Goal: Transaction & Acquisition: Obtain resource

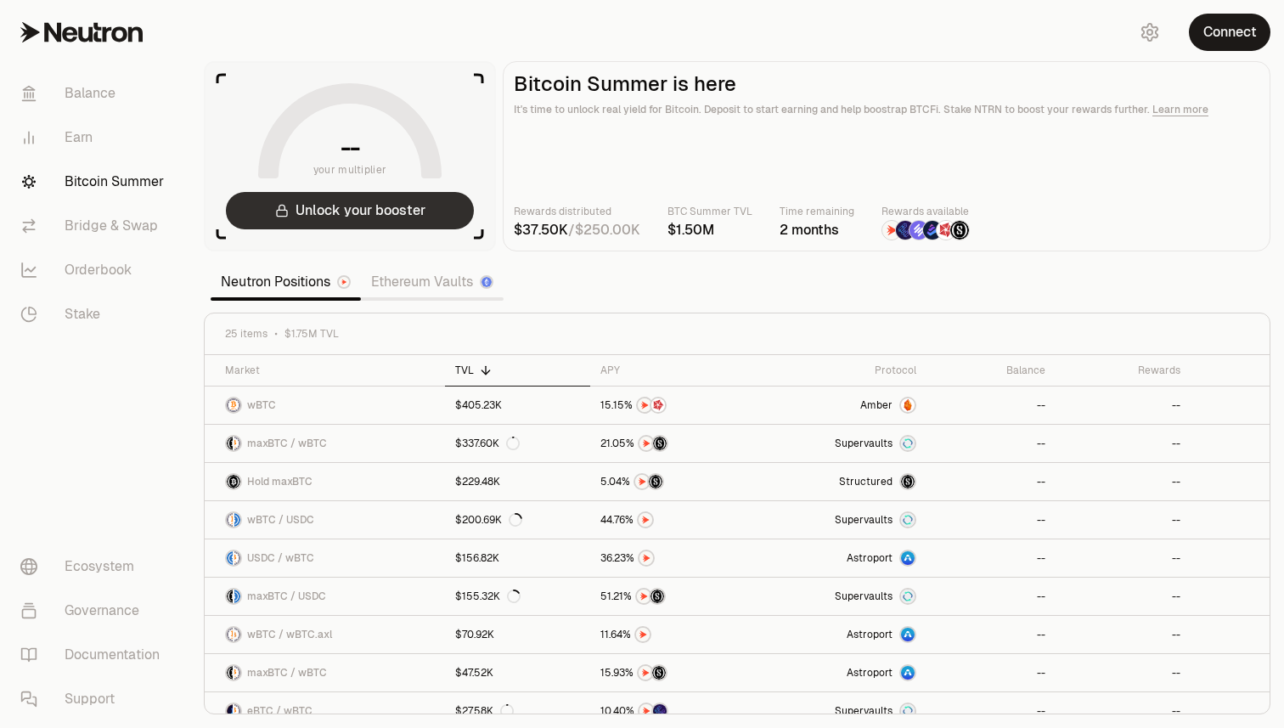
click at [422, 204] on button "Unlock your booster" at bounding box center [350, 210] width 248 height 37
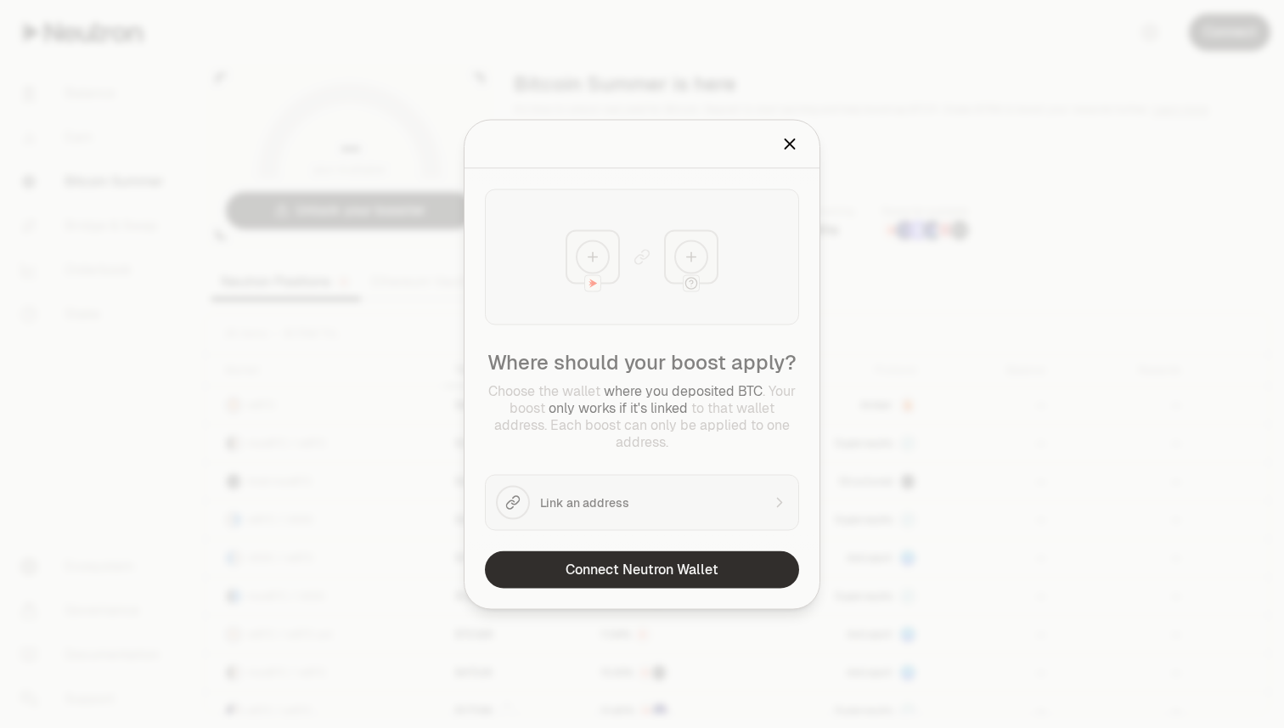
click at [611, 564] on button "Connect Neutron Wallet" at bounding box center [642, 568] width 314 height 37
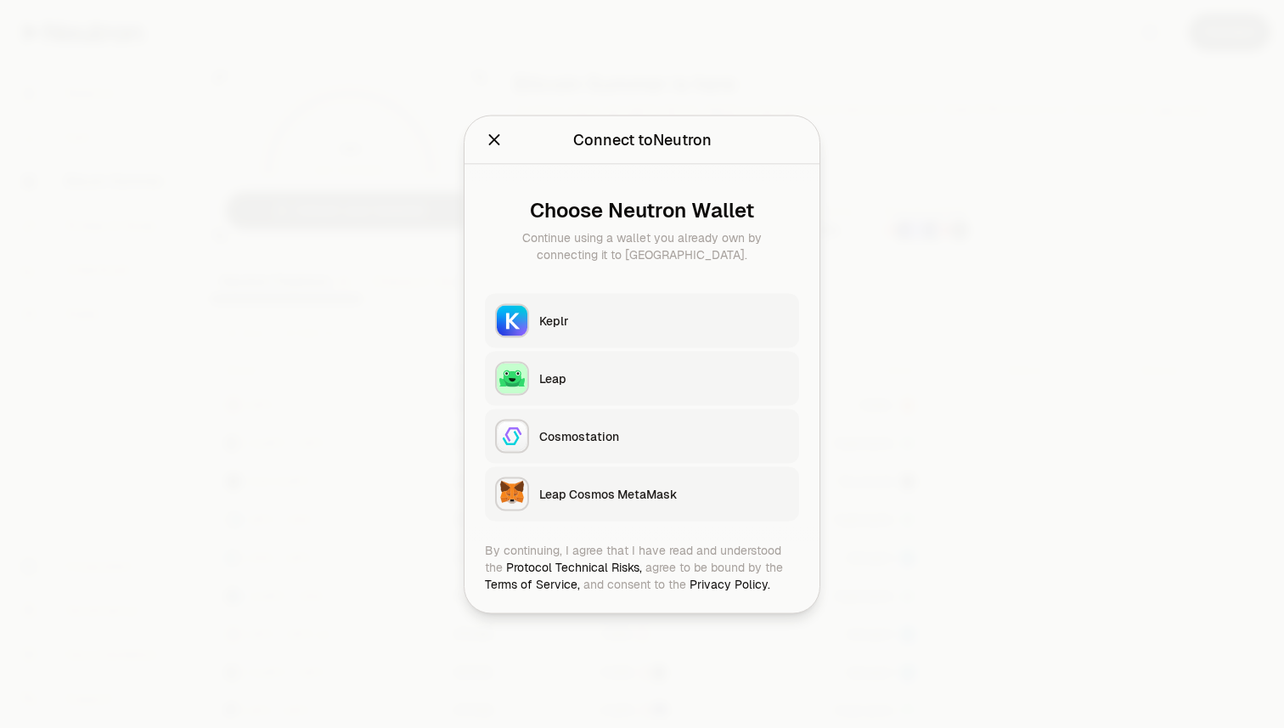
click at [650, 324] on div "Keplr" at bounding box center [664, 320] width 250 height 17
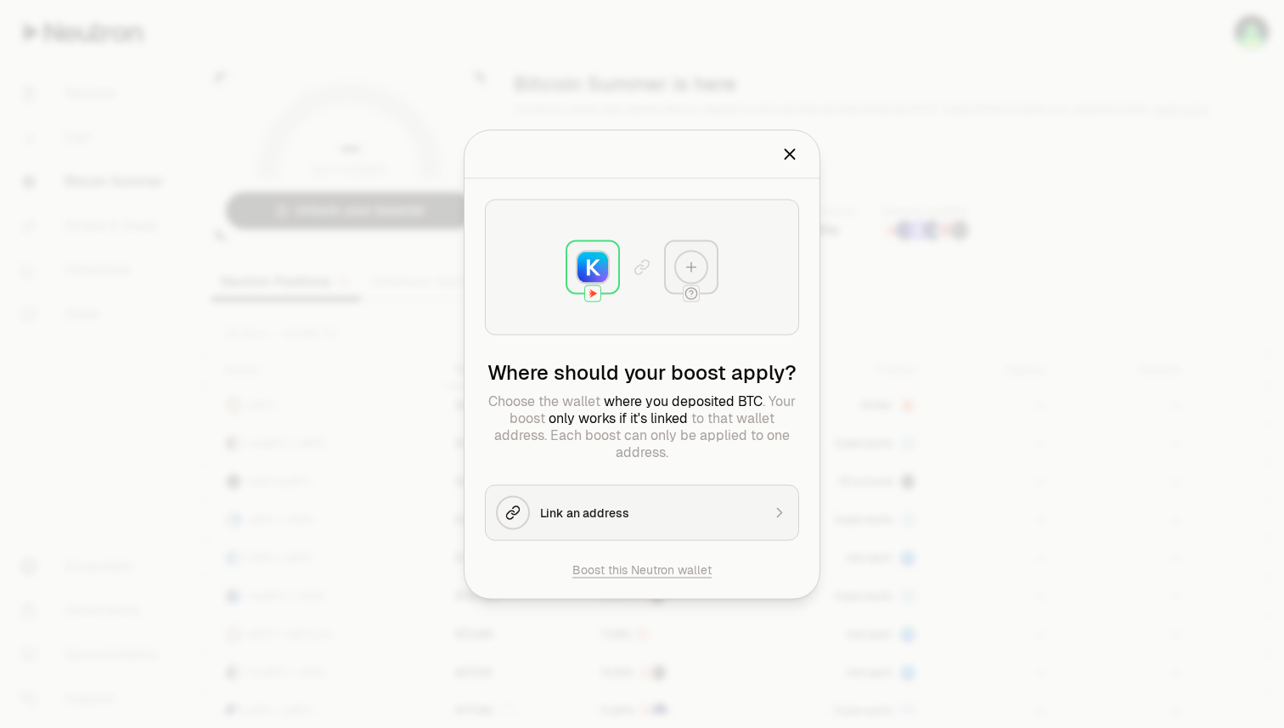
click at [664, 373] on h2 "Where should your boost apply?" at bounding box center [642, 371] width 314 height 27
click at [652, 393] on span "where you deposited BTC" at bounding box center [683, 400] width 159 height 18
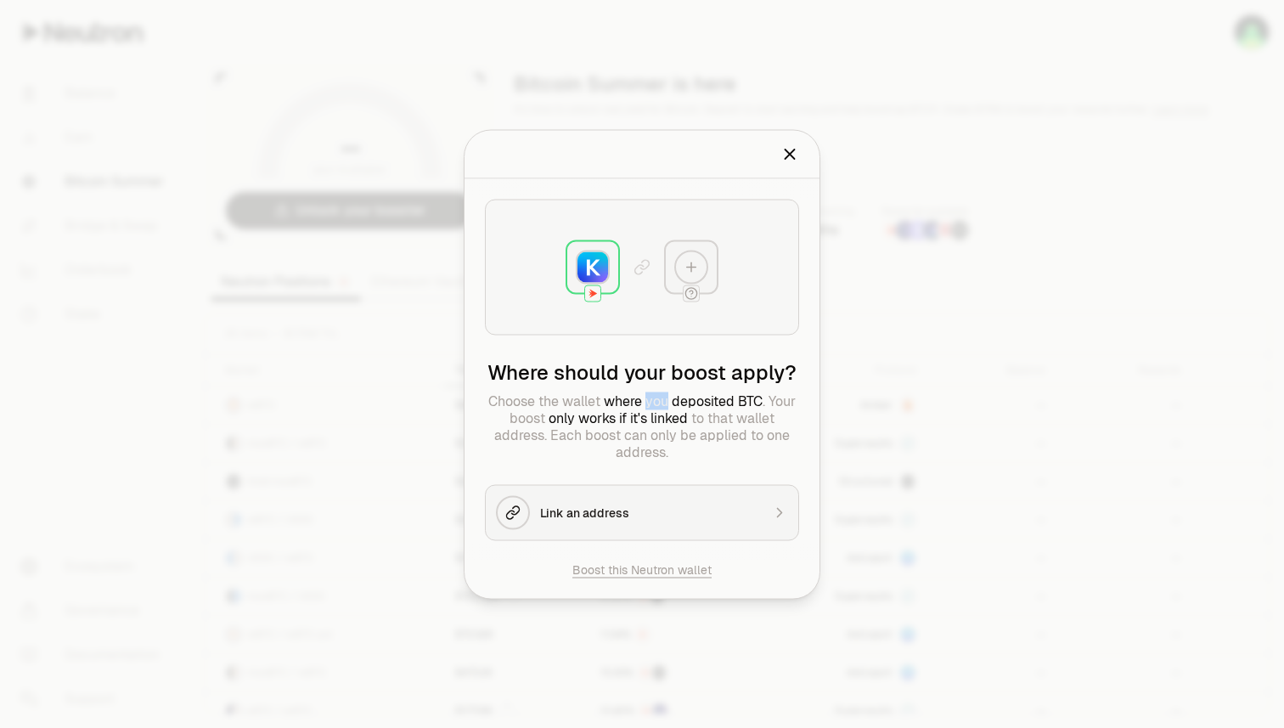
click at [652, 393] on span "where you deposited BTC" at bounding box center [683, 400] width 159 height 18
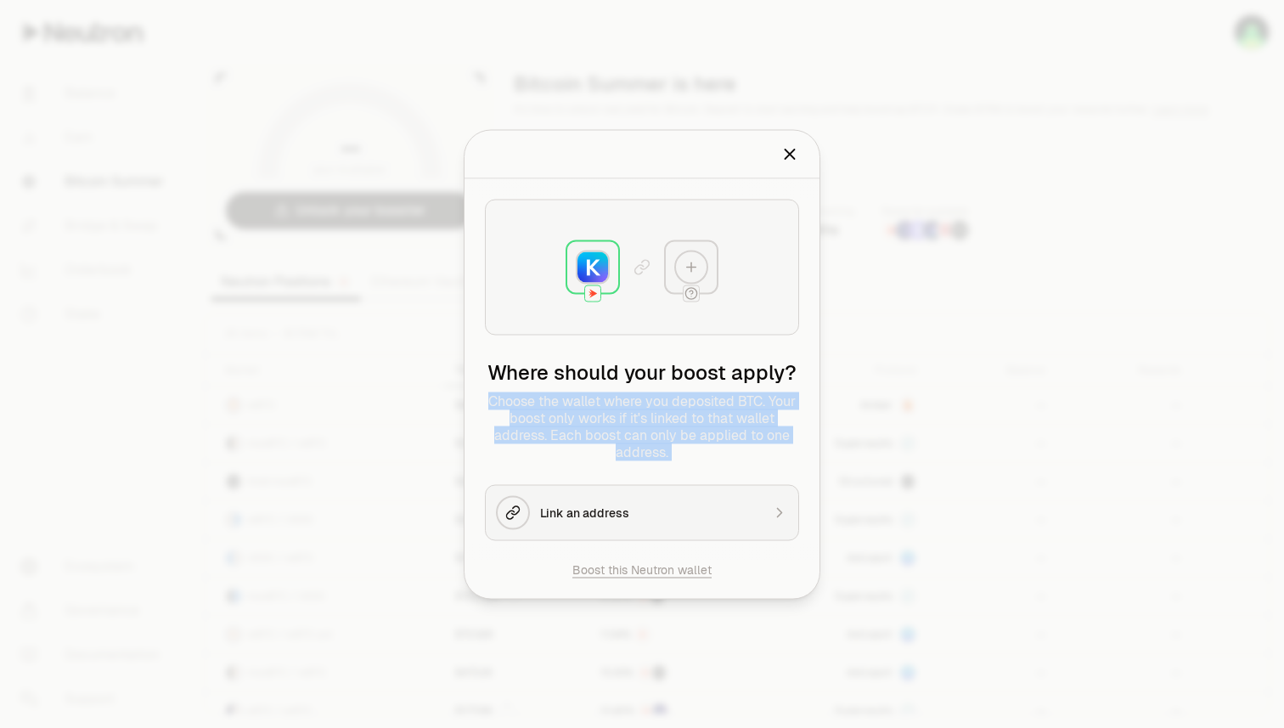
click at [652, 393] on span "where you deposited BTC" at bounding box center [683, 400] width 159 height 18
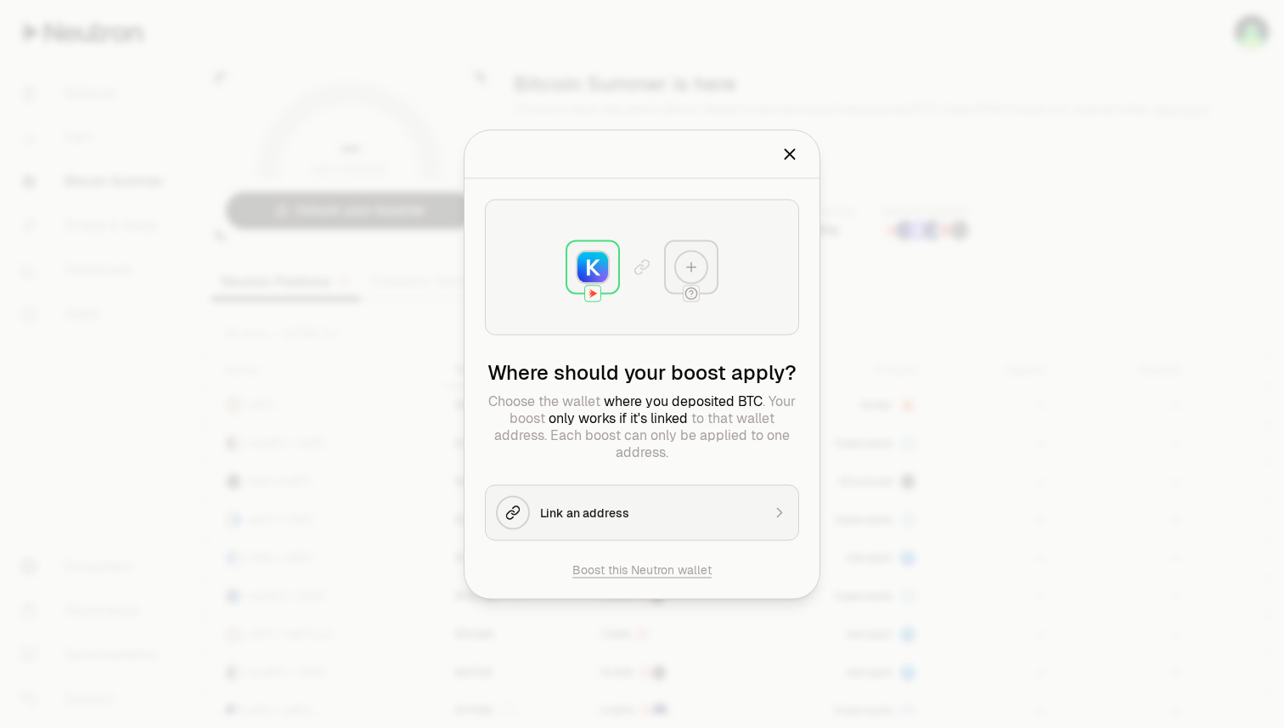
click at [638, 449] on p "Choose the wallet where you deposited BTC . Your boost only works if it's linke…" at bounding box center [642, 426] width 314 height 68
click at [616, 497] on button "Link an address" at bounding box center [642, 512] width 314 height 56
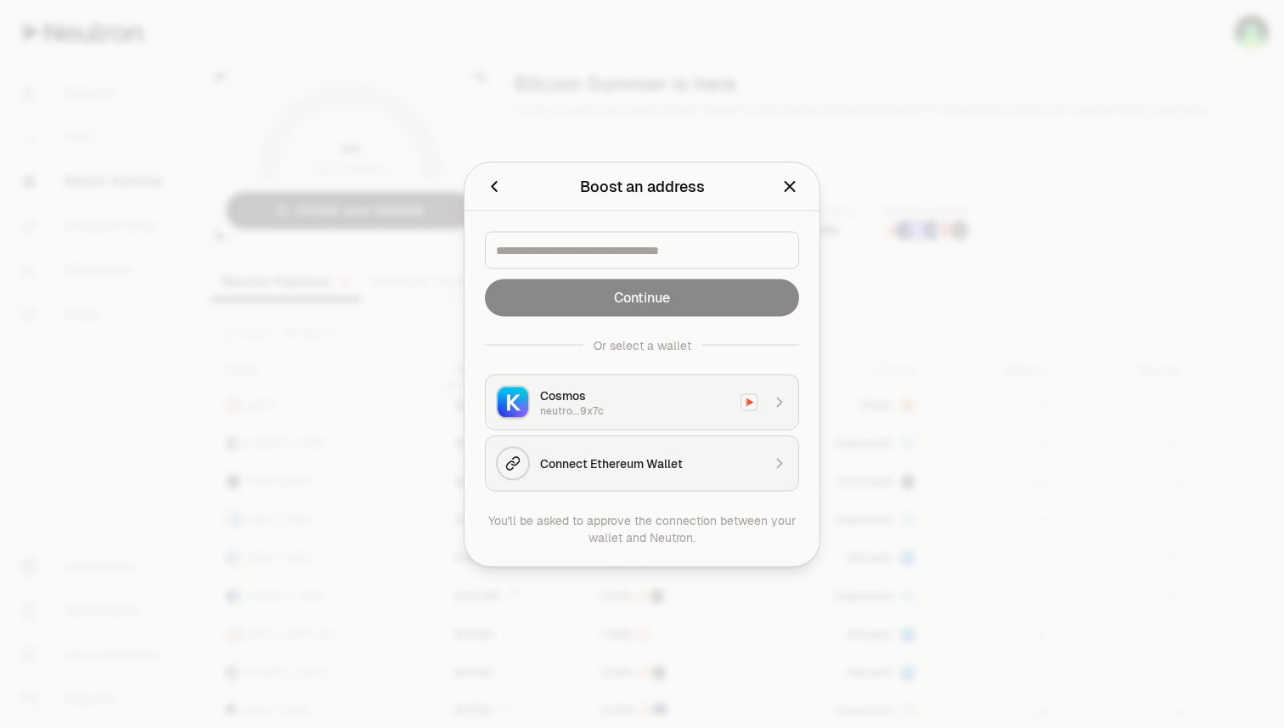
click at [617, 478] on button "Connect Ethereum Wallet" at bounding box center [642, 463] width 314 height 56
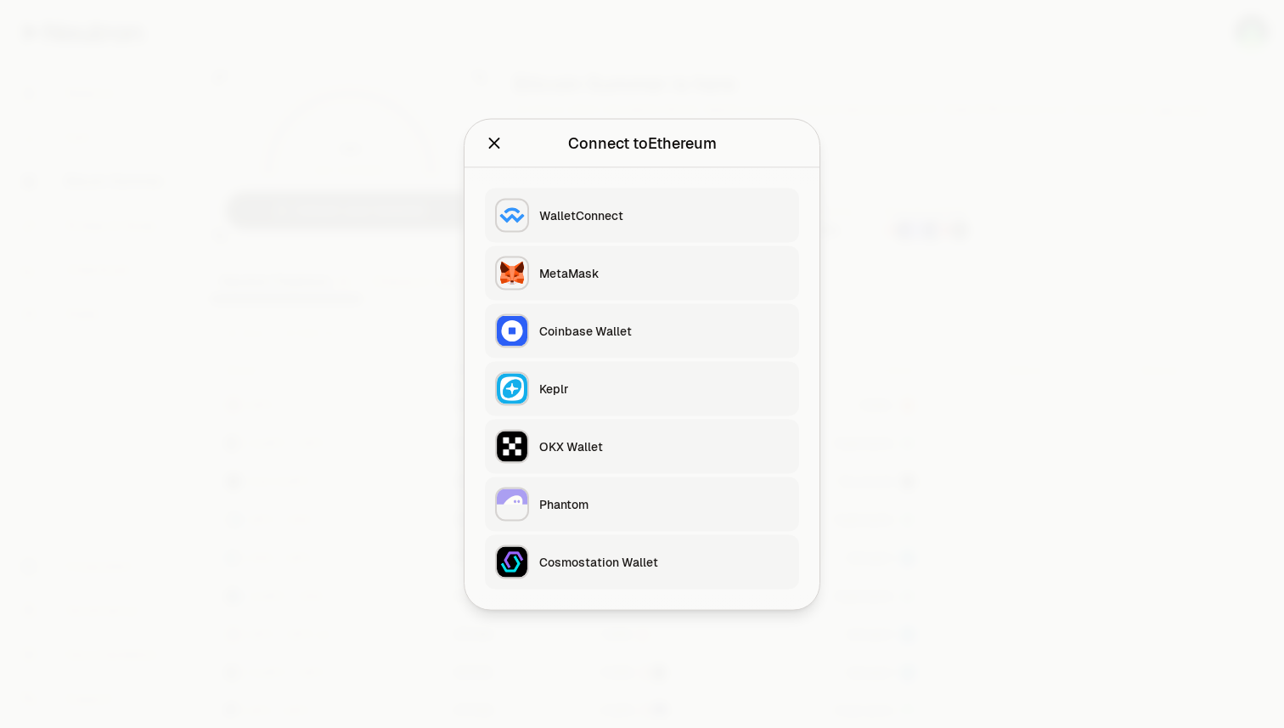
click at [627, 279] on div "MetaMask" at bounding box center [664, 272] width 250 height 17
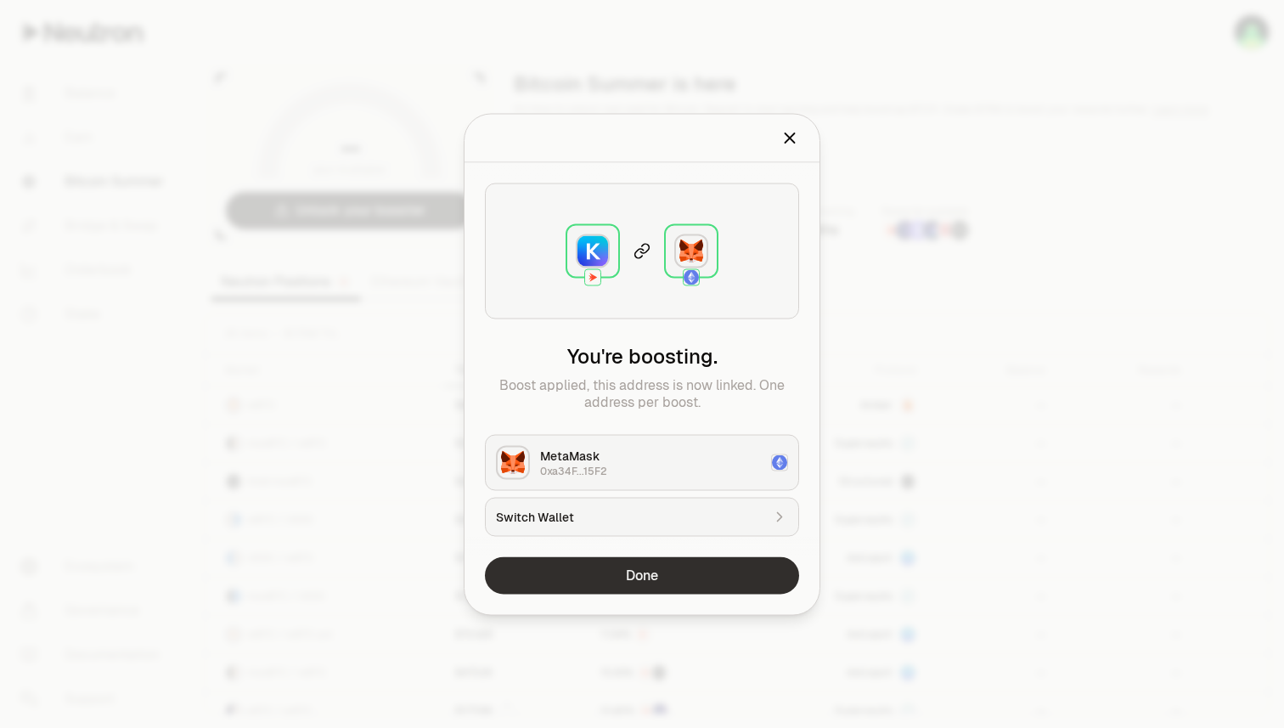
click at [739, 577] on button "Done" at bounding box center [642, 574] width 314 height 37
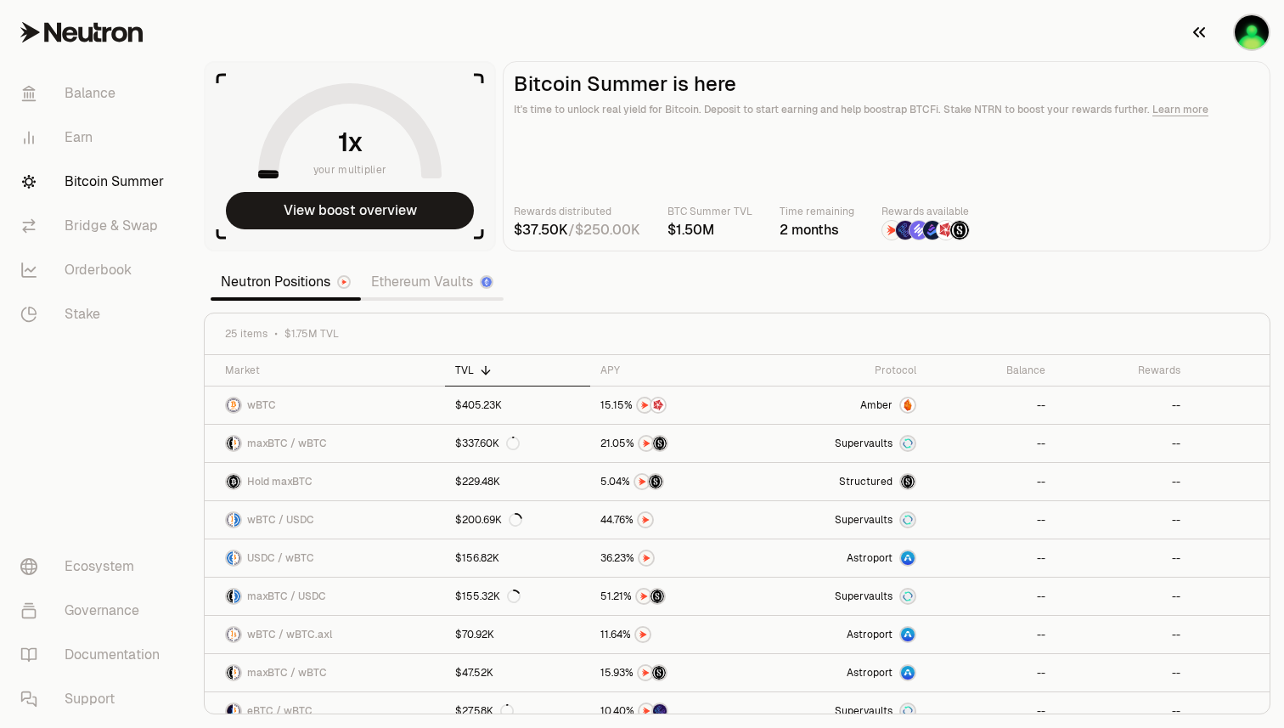
click at [1268, 17] on button "button" at bounding box center [1229, 32] width 109 height 65
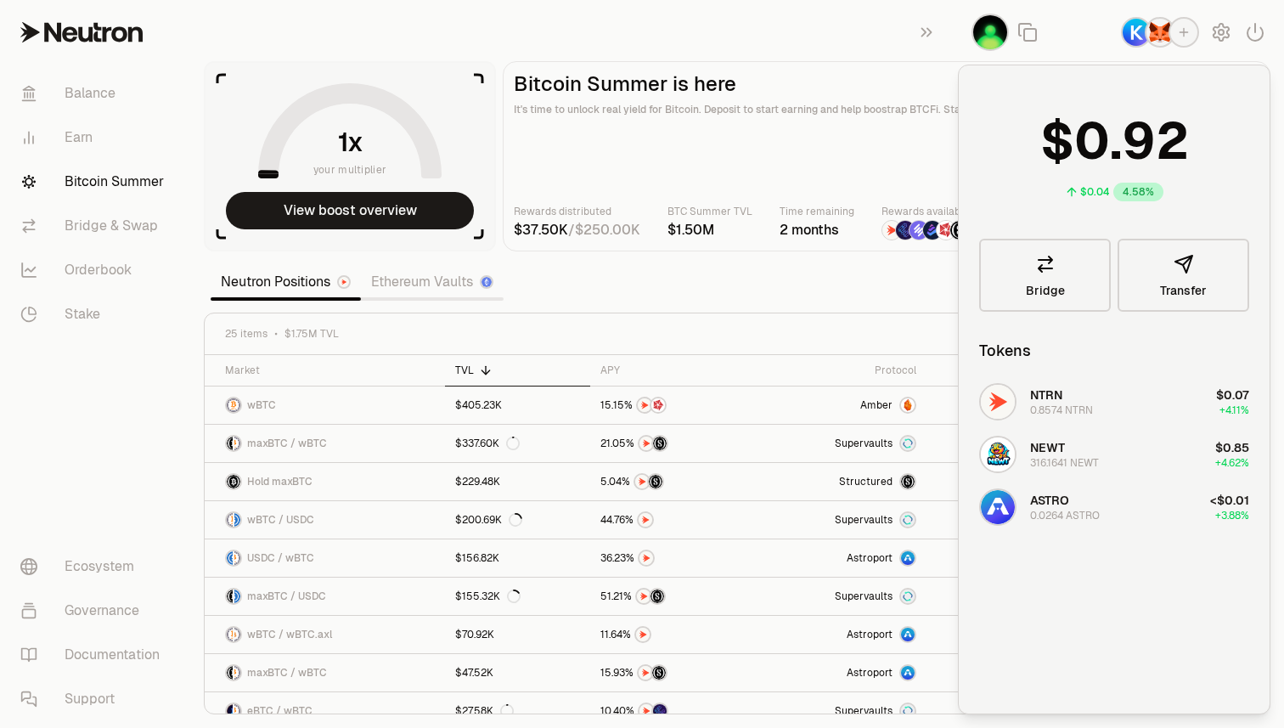
click at [1128, 19] on div "button" at bounding box center [1136, 32] width 31 height 31
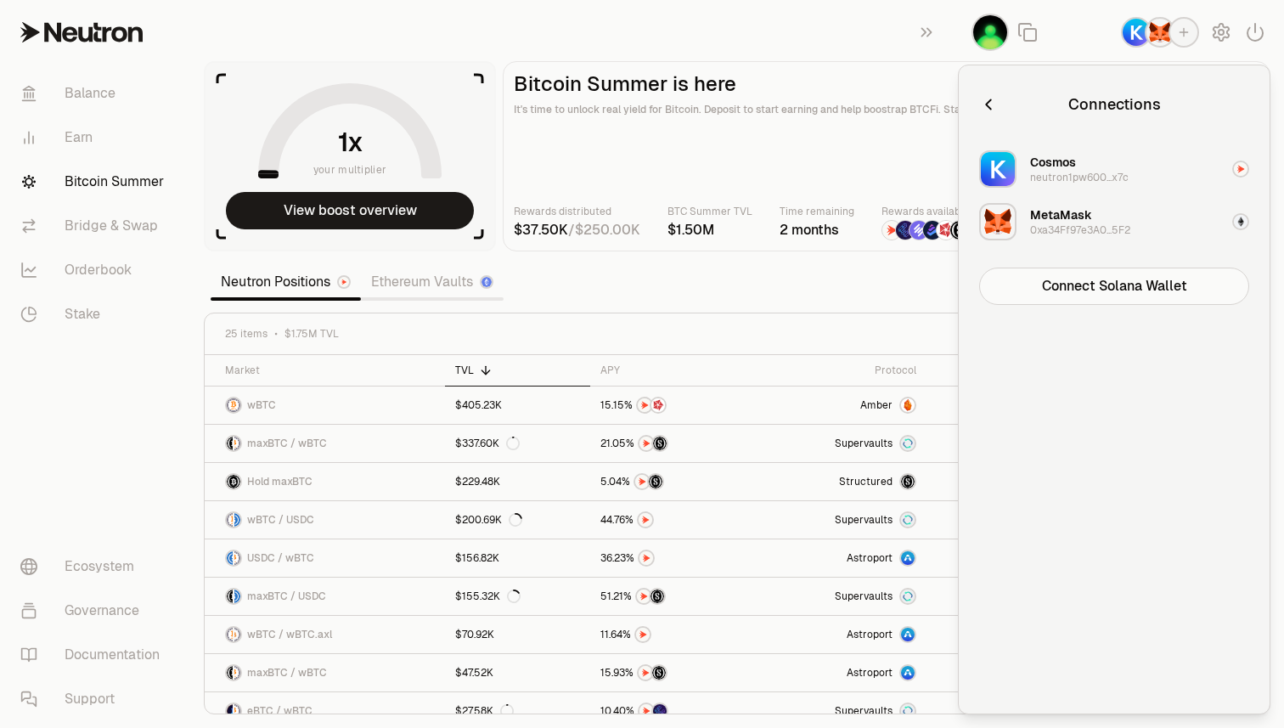
click at [639, 273] on section "your multiplier View boost overview Bitcoin Summer is here It's time to unlock …" at bounding box center [737, 364] width 1094 height 728
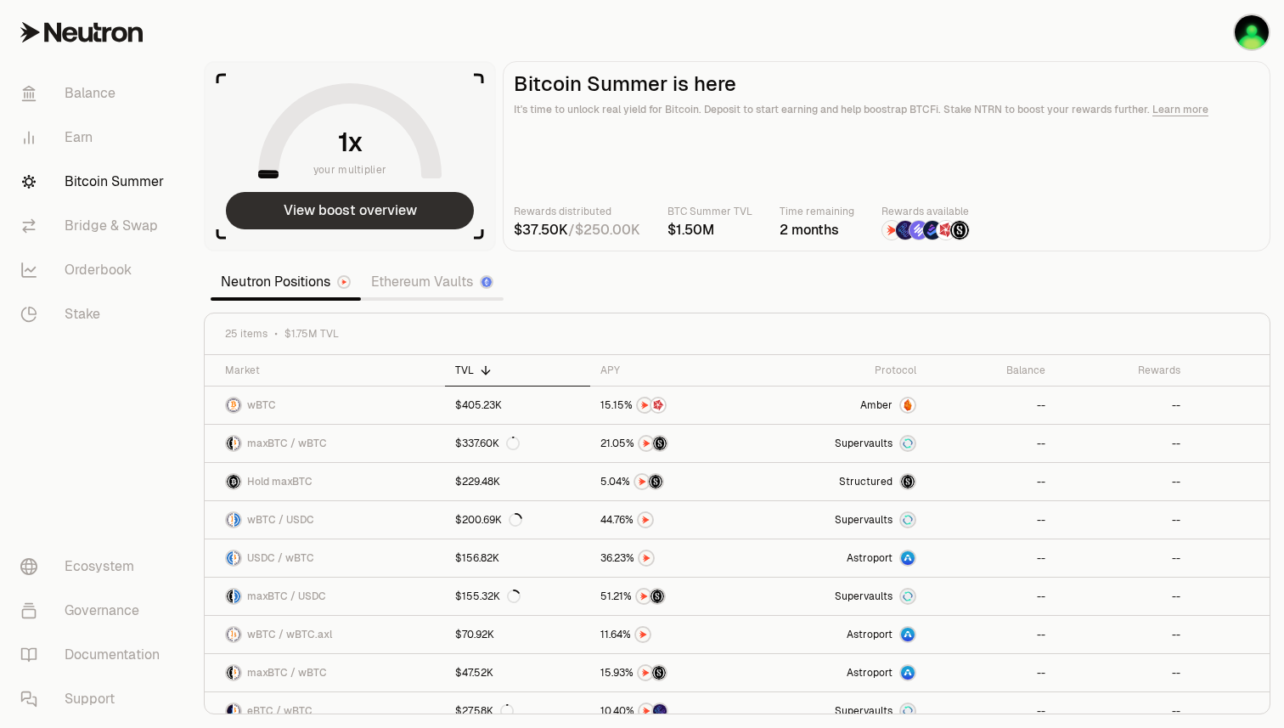
click at [394, 210] on button "View boost overview" at bounding box center [350, 210] width 248 height 37
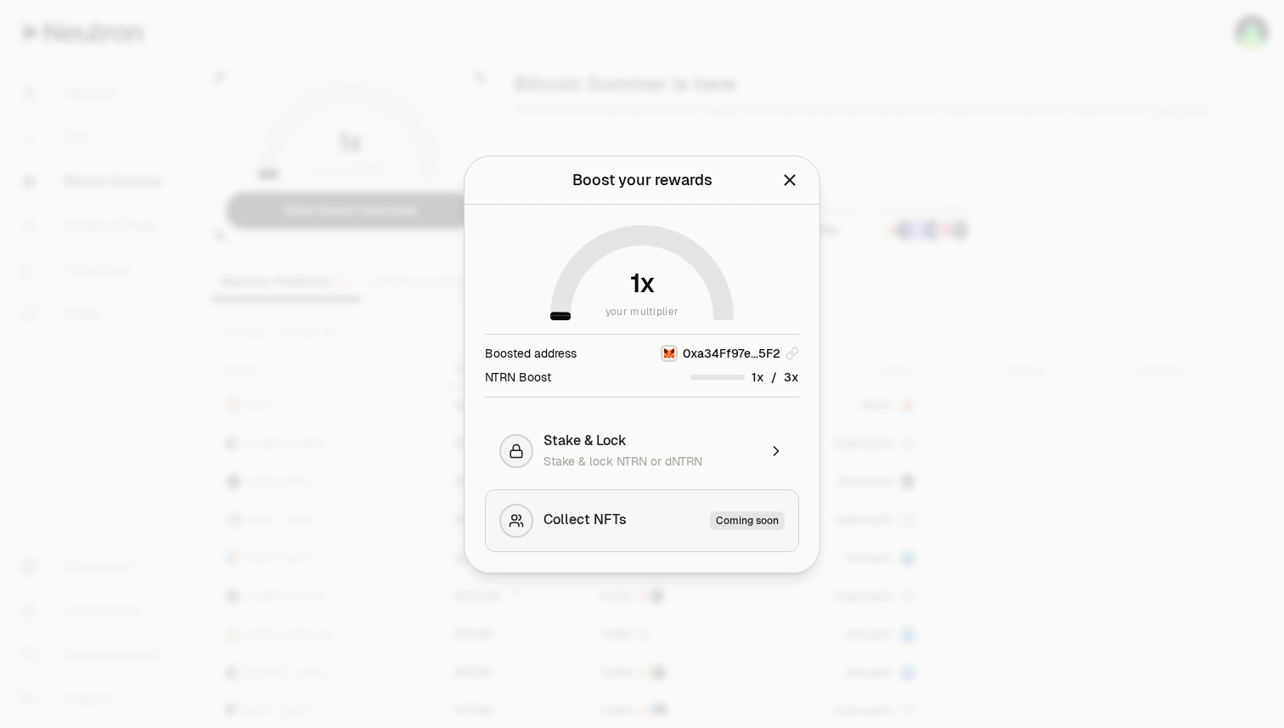
click at [695, 533] on button "Collect NFTs Coming soon" at bounding box center [642, 520] width 314 height 63
click at [725, 446] on div "Stake & Lock" at bounding box center [650, 440] width 214 height 17
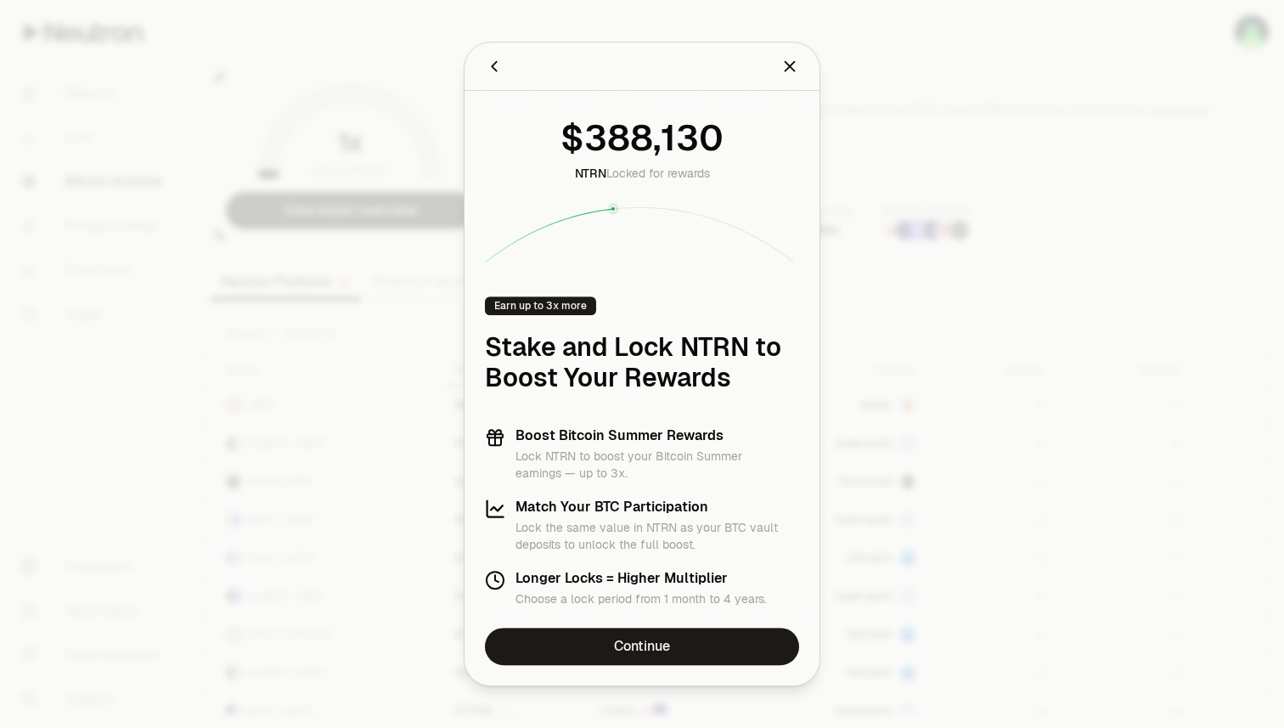
click at [487, 65] on icon "Back" at bounding box center [494, 66] width 19 height 19
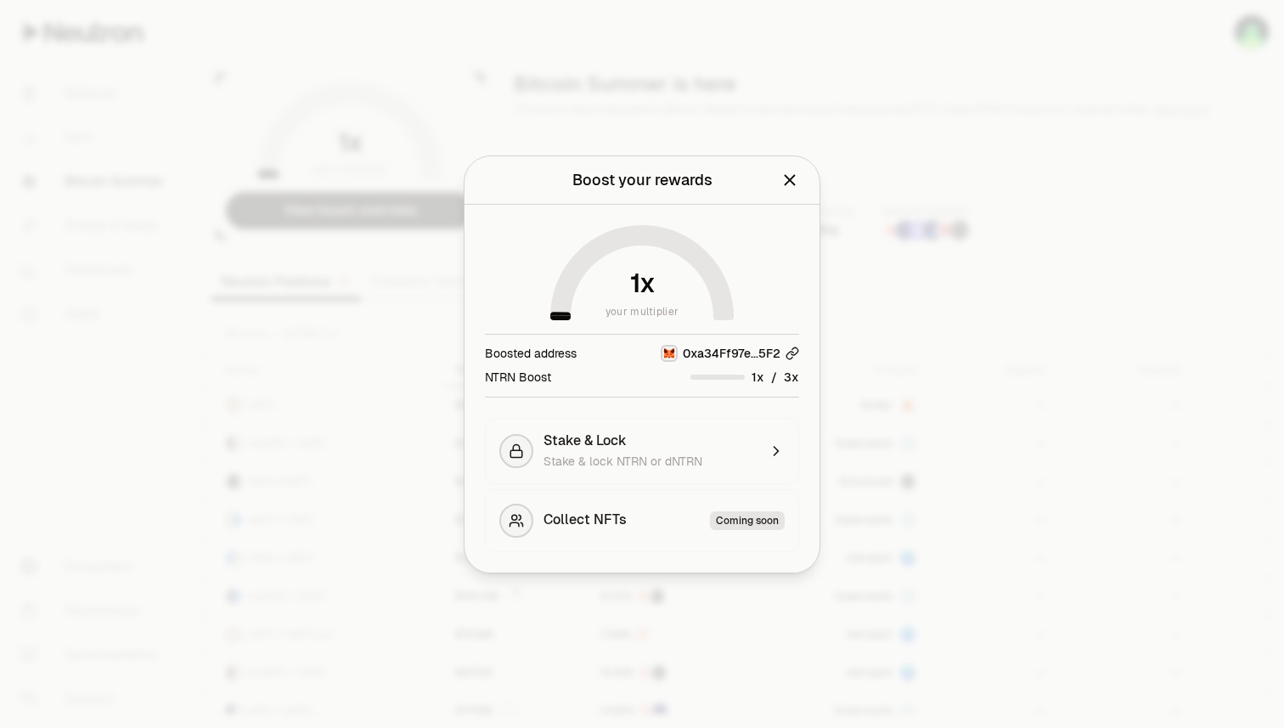
click at [790, 352] on icon "button" at bounding box center [792, 353] width 14 height 14
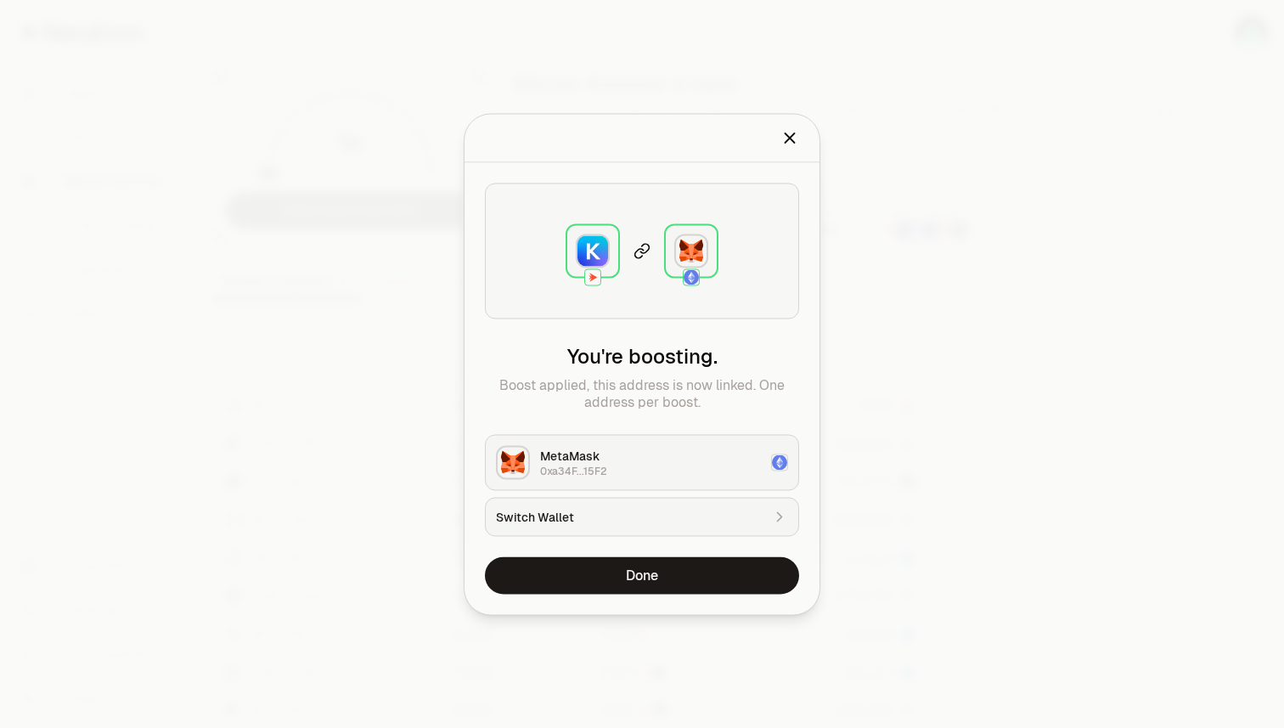
click at [775, 459] on img at bounding box center [779, 461] width 15 height 15
click at [716, 524] on div "Switch Wallet" at bounding box center [628, 516] width 265 height 17
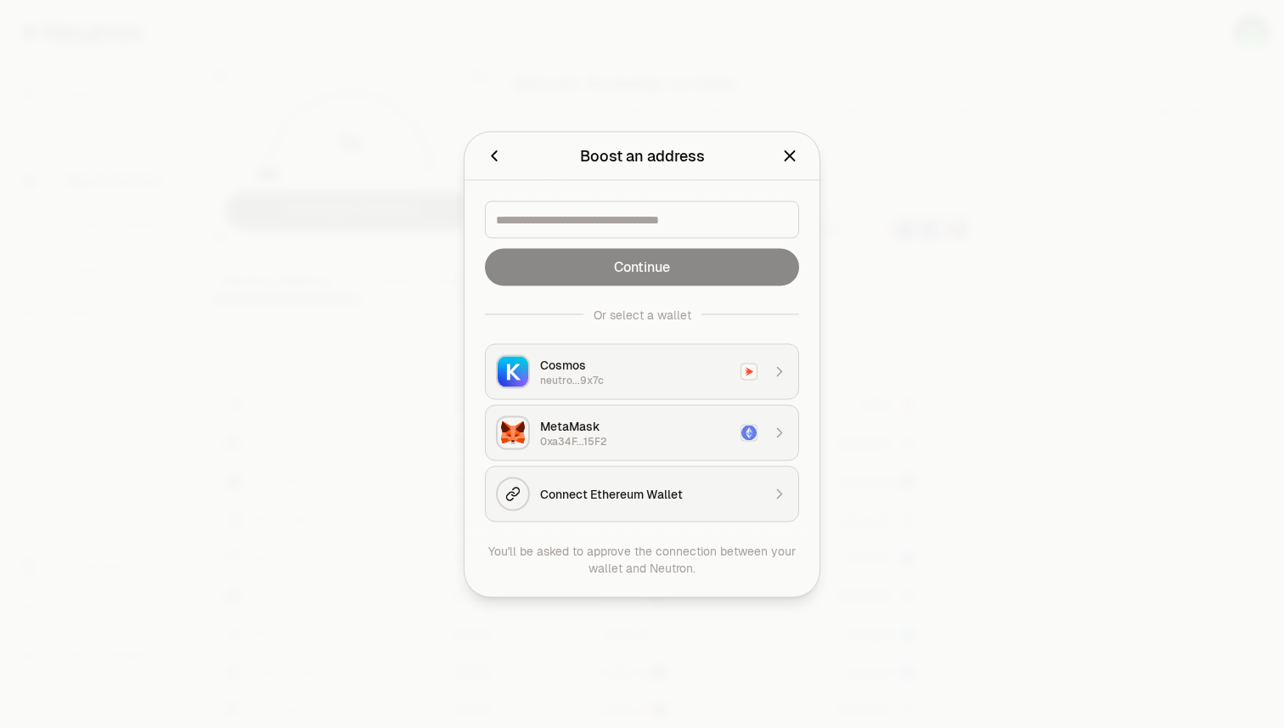
click at [782, 372] on icon "button" at bounding box center [779, 371] width 17 height 17
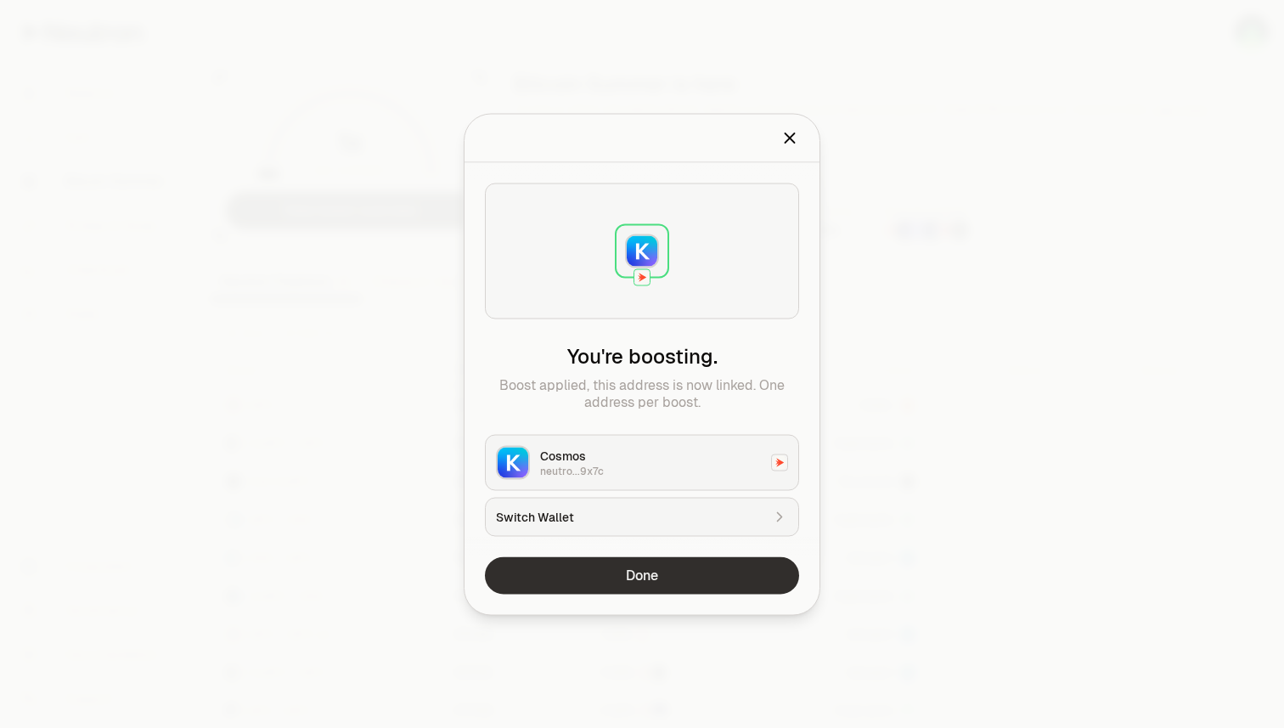
click at [712, 575] on button "Done" at bounding box center [642, 574] width 314 height 37
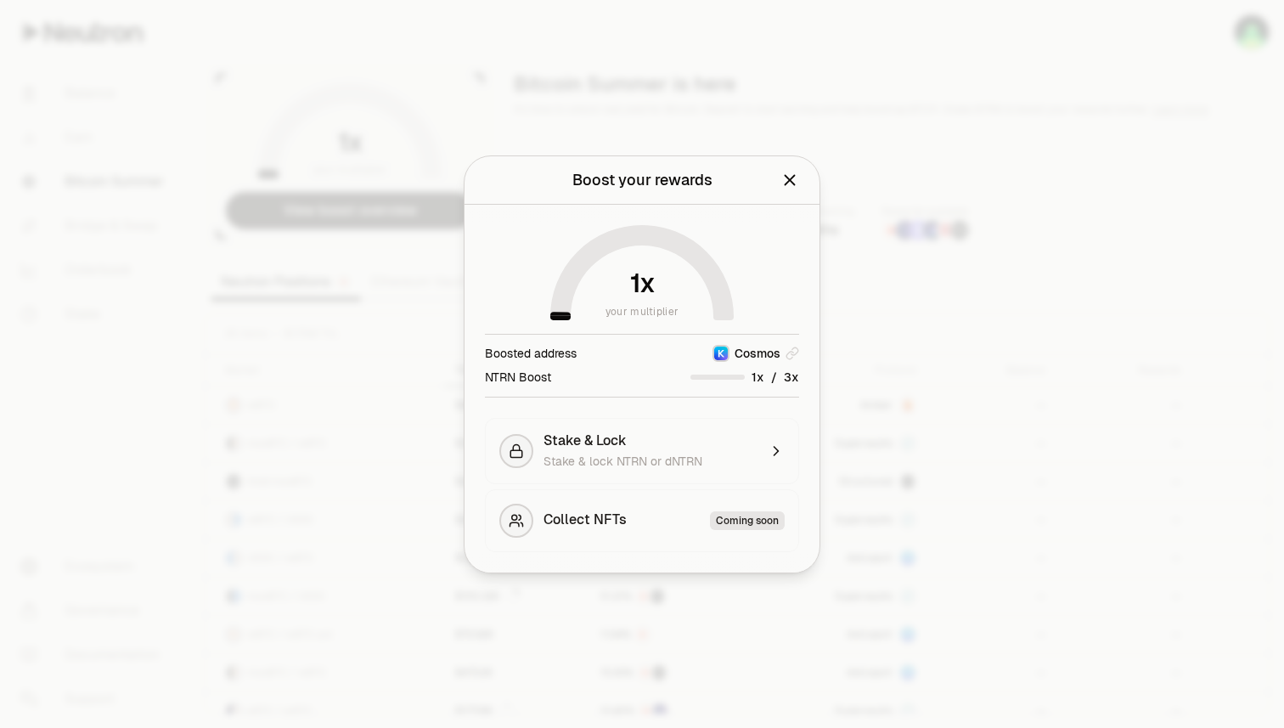
click at [792, 169] on button "Close" at bounding box center [789, 180] width 19 height 24
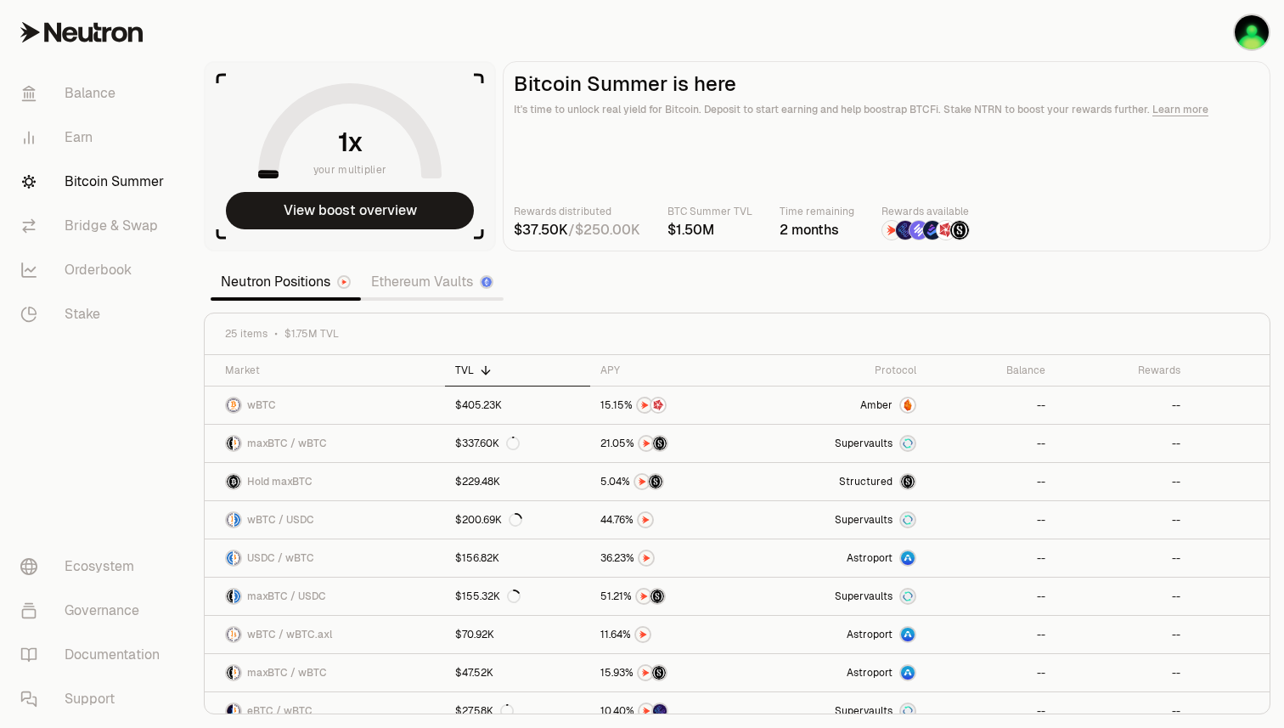
click at [703, 341] on div "25 items $1.75M TVL" at bounding box center [737, 334] width 1065 height 42
click at [693, 290] on section "your multiplier View boost overview Bitcoin Summer is here It's time to unlock …" at bounding box center [737, 364] width 1094 height 728
click at [421, 204] on button "View boost overview" at bounding box center [350, 210] width 248 height 37
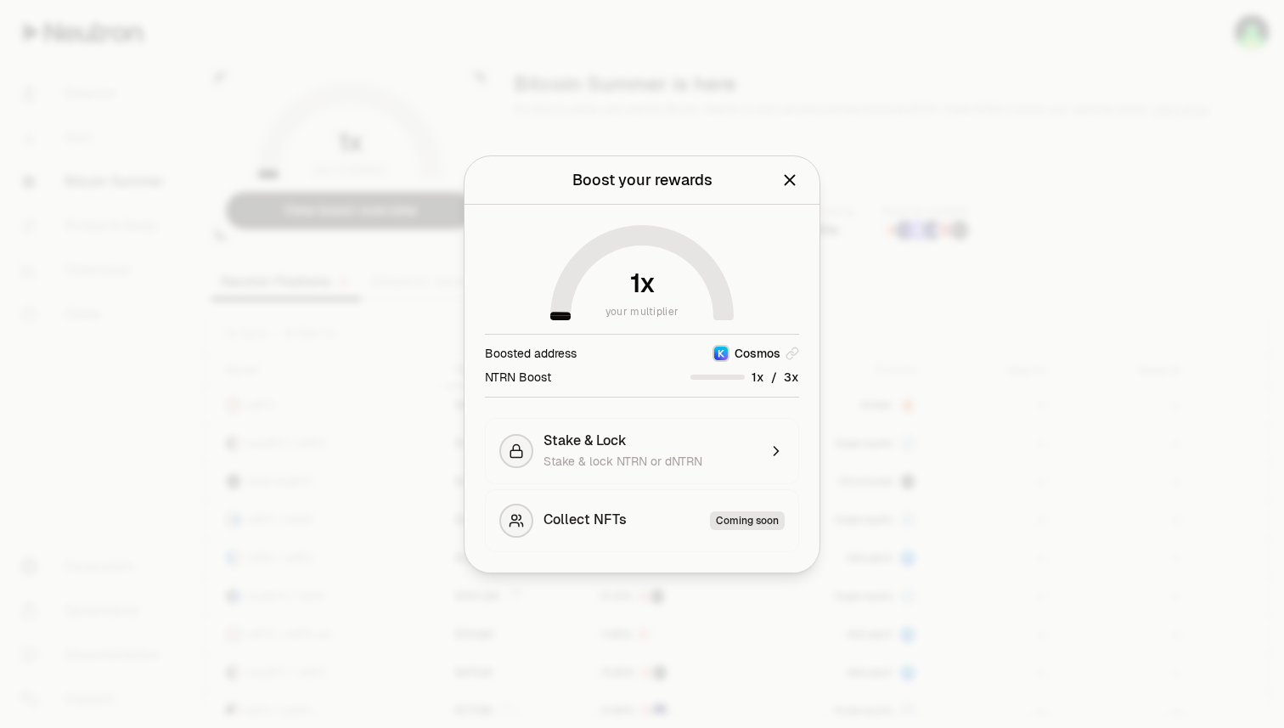
click at [574, 267] on icon at bounding box center [641, 276] width 163 height 82
click at [615, 441] on span "Stake & Lock" at bounding box center [584, 440] width 83 height 17
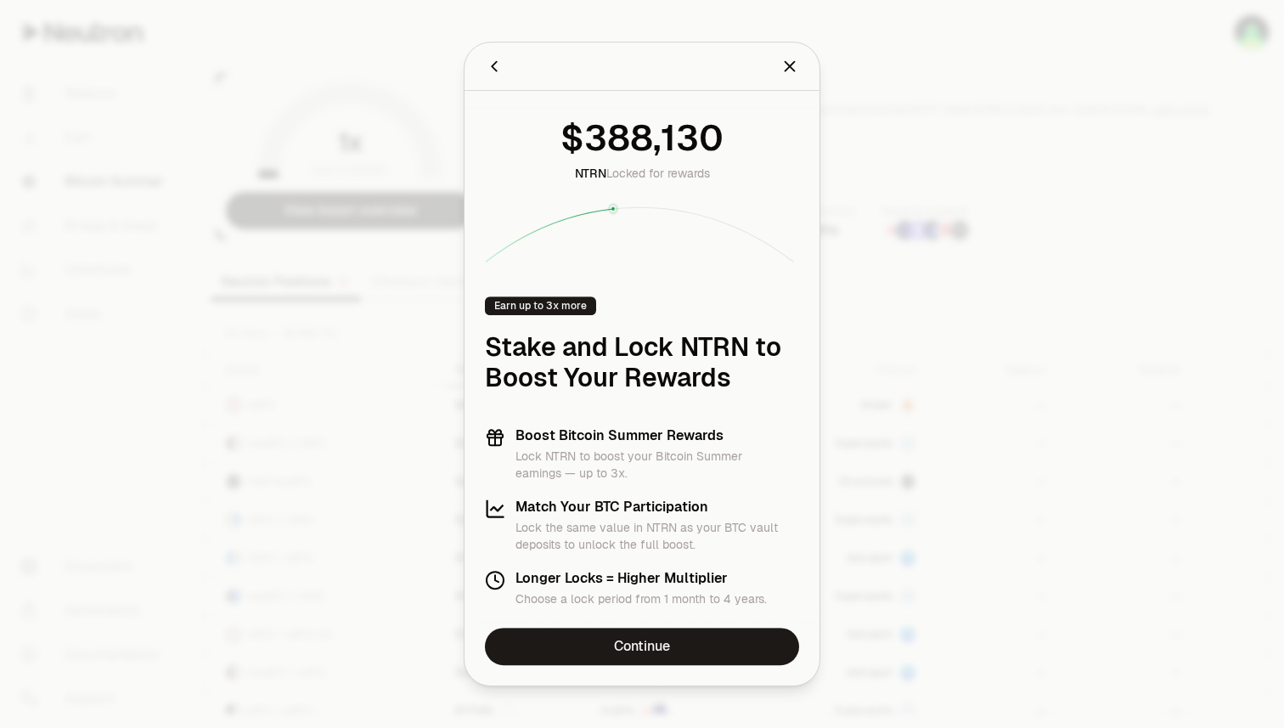
click at [583, 433] on h3 "Boost Bitcoin Summer Rewards" at bounding box center [657, 435] width 284 height 17
click at [789, 63] on icon "Close" at bounding box center [789, 66] width 19 height 19
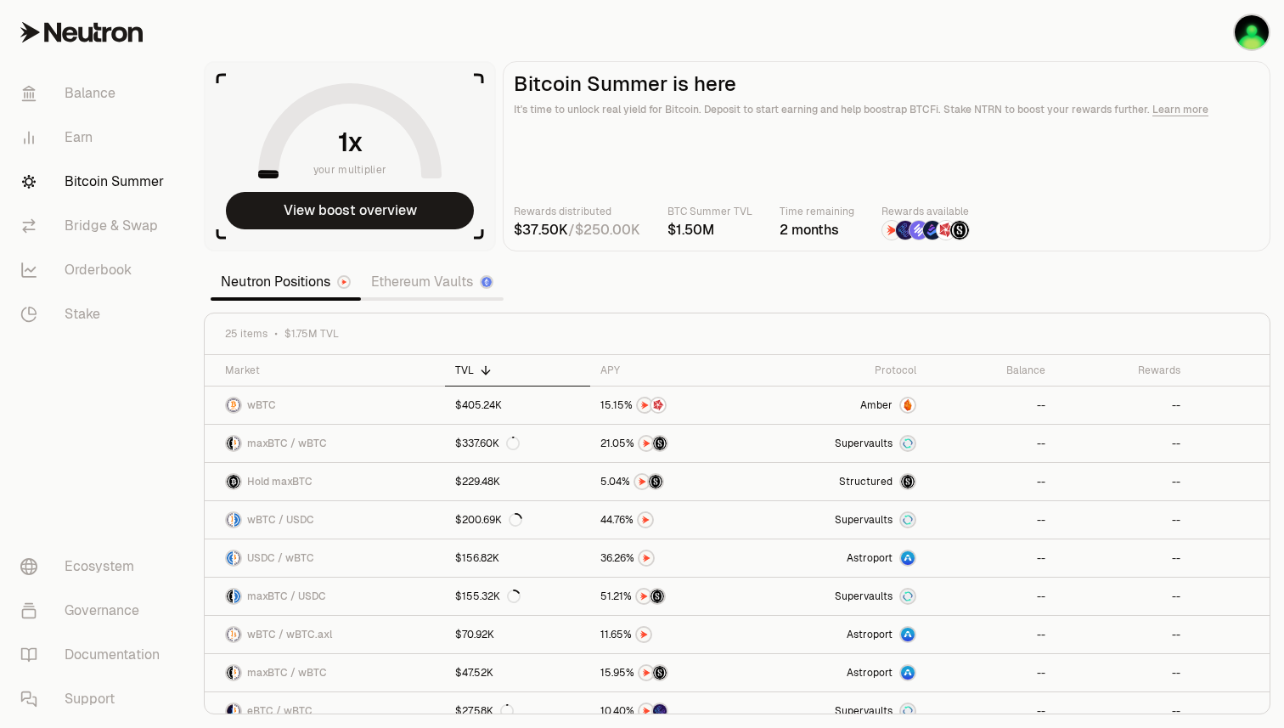
click at [1185, 104] on link "Learn more" at bounding box center [1180, 110] width 56 height 14
click at [320, 206] on button "View boost overview" at bounding box center [350, 210] width 248 height 37
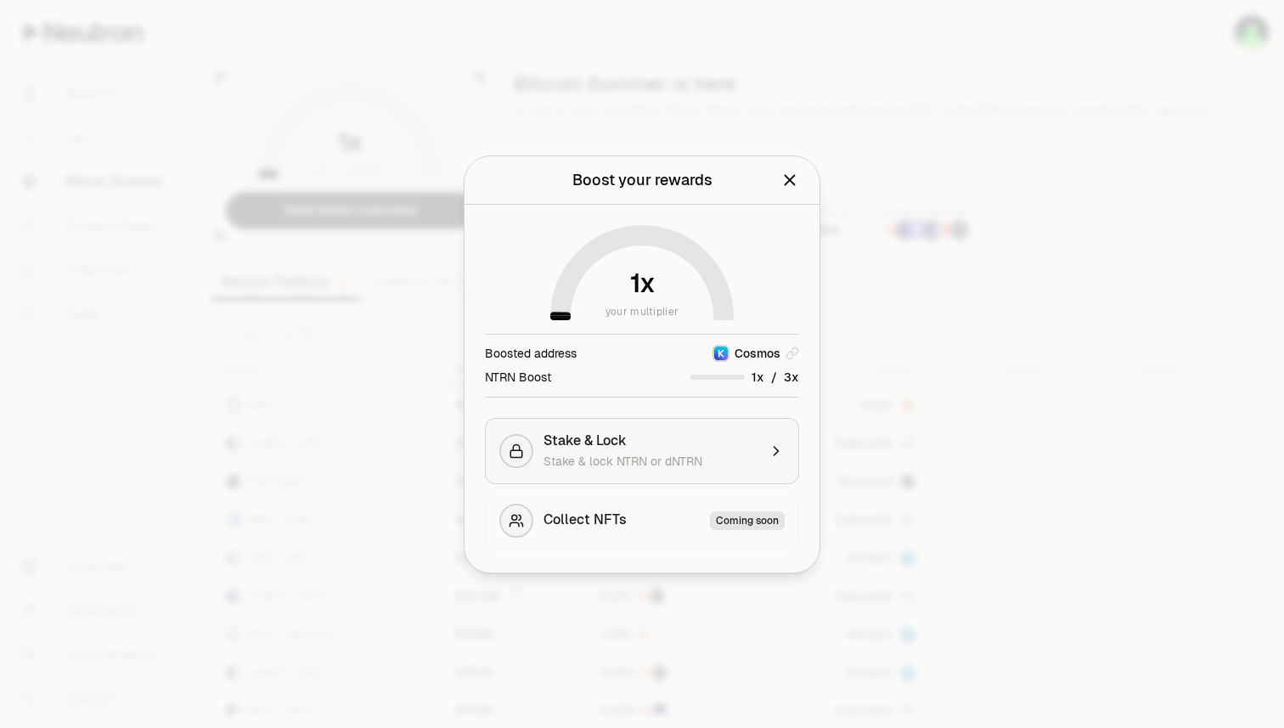
click at [599, 436] on span "Stake & Lock" at bounding box center [584, 440] width 83 height 17
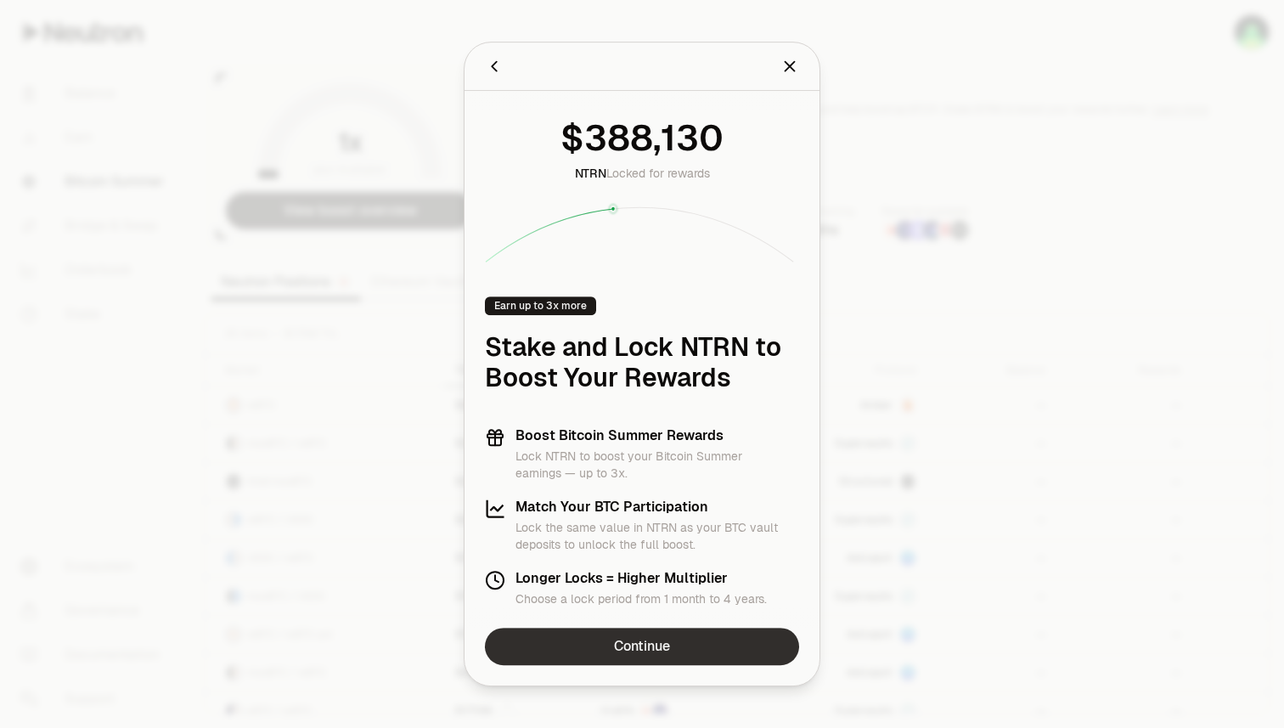
click at [639, 643] on link "Continue" at bounding box center [642, 645] width 314 height 37
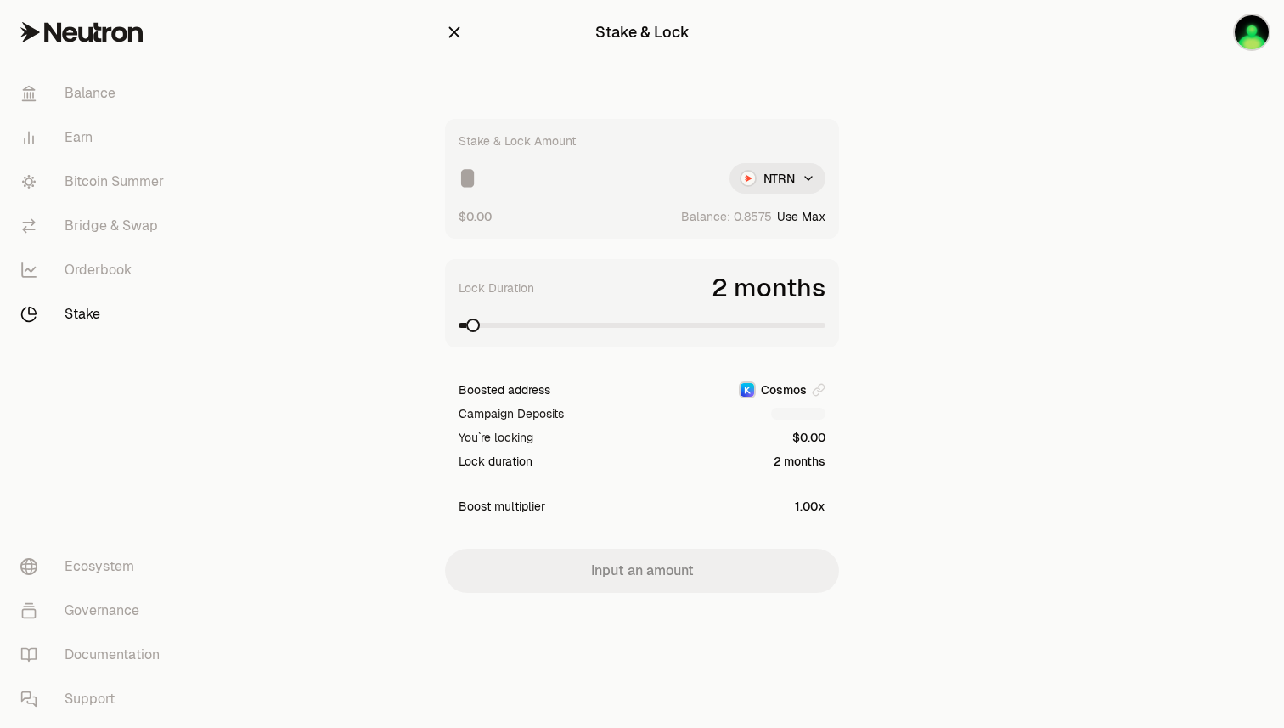
click at [791, 177] on html "Balance Earn Bitcoin Summer Bridge & Swap Orderbook Stake Ecosystem Governance …" at bounding box center [642, 364] width 1284 height 728
click at [757, 257] on span "dNTRN" at bounding box center [745, 252] width 37 height 17
click at [657, 318] on span at bounding box center [642, 325] width 367 height 17
click at [825, 318] on span at bounding box center [819, 325] width 14 height 14
click at [590, 327] on span at bounding box center [642, 325] width 367 height 5
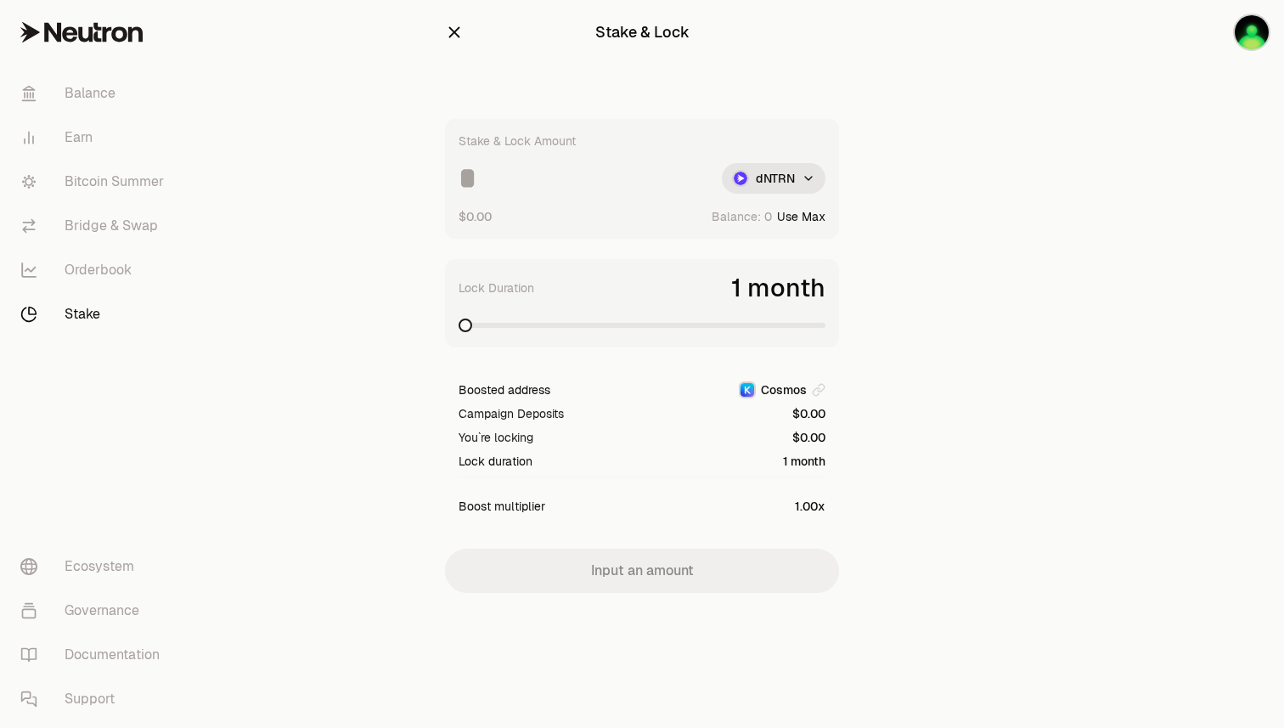
click at [459, 332] on span at bounding box center [466, 325] width 14 height 14
click at [536, 325] on span at bounding box center [642, 325] width 367 height 5
click at [93, 135] on link "Earn" at bounding box center [95, 137] width 177 height 44
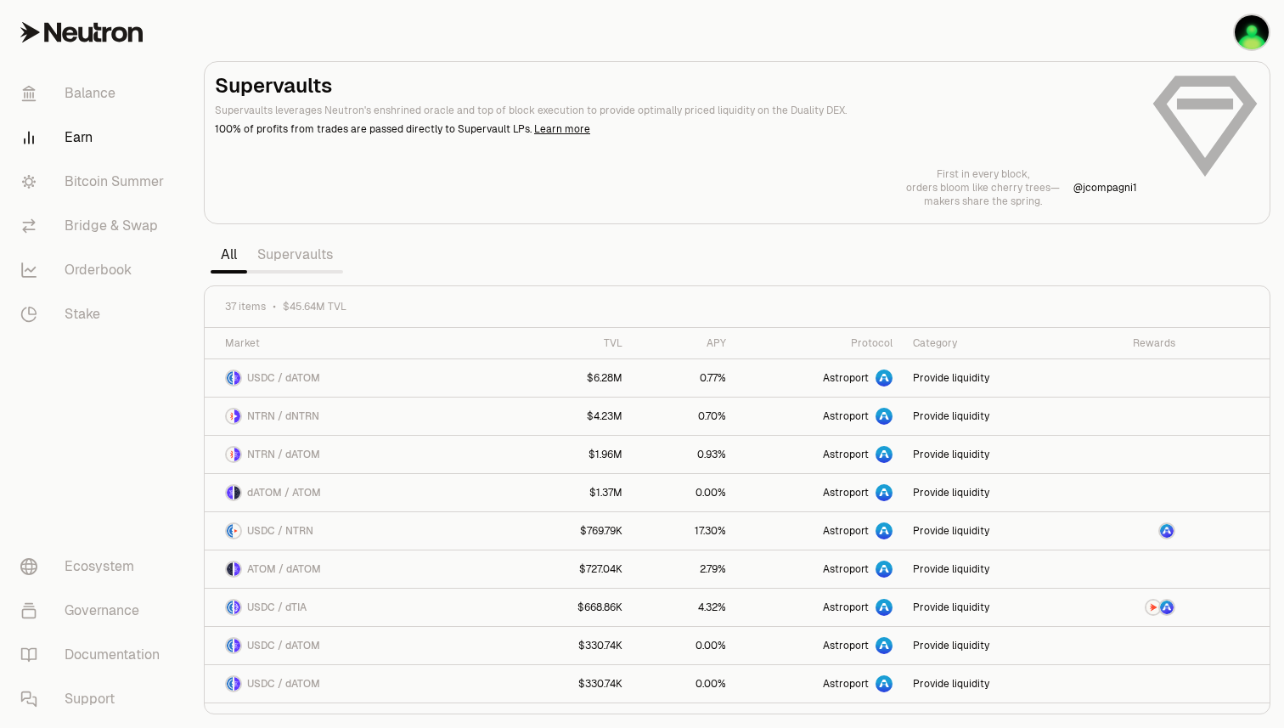
click at [296, 253] on link "Supervaults" at bounding box center [295, 255] width 96 height 34
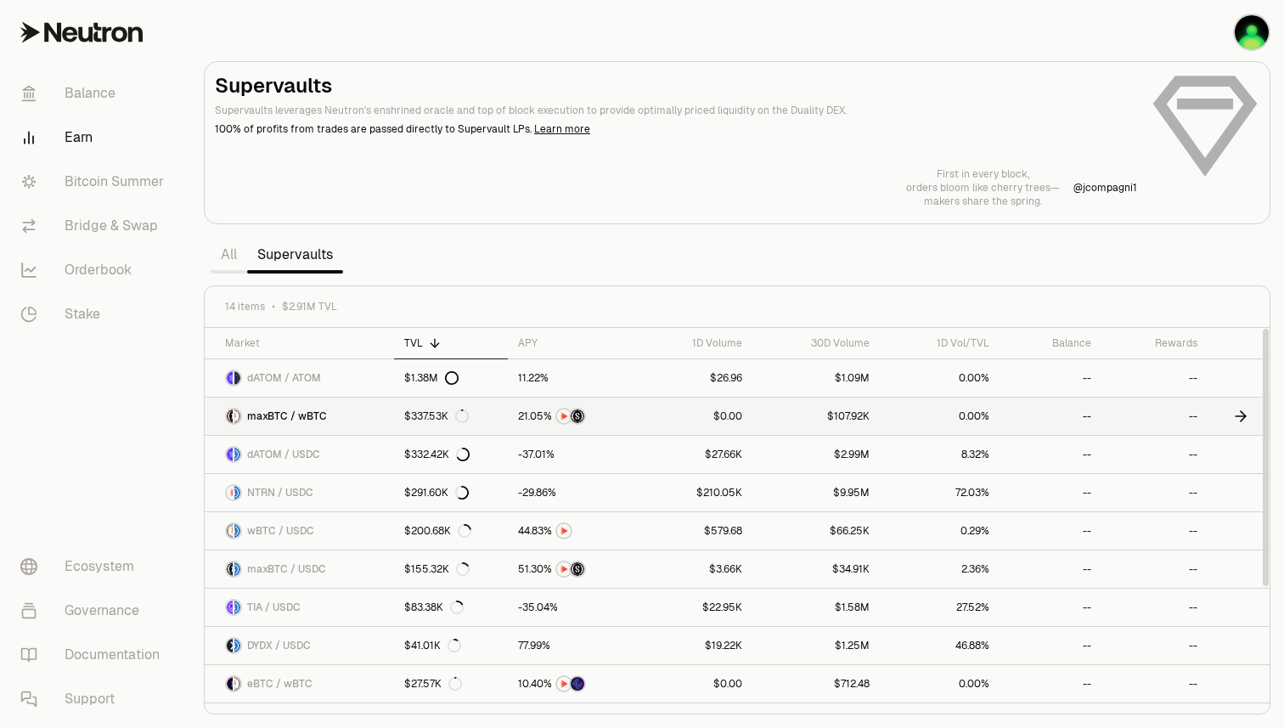
click at [492, 415] on link "$337.53K" at bounding box center [451, 415] width 114 height 37
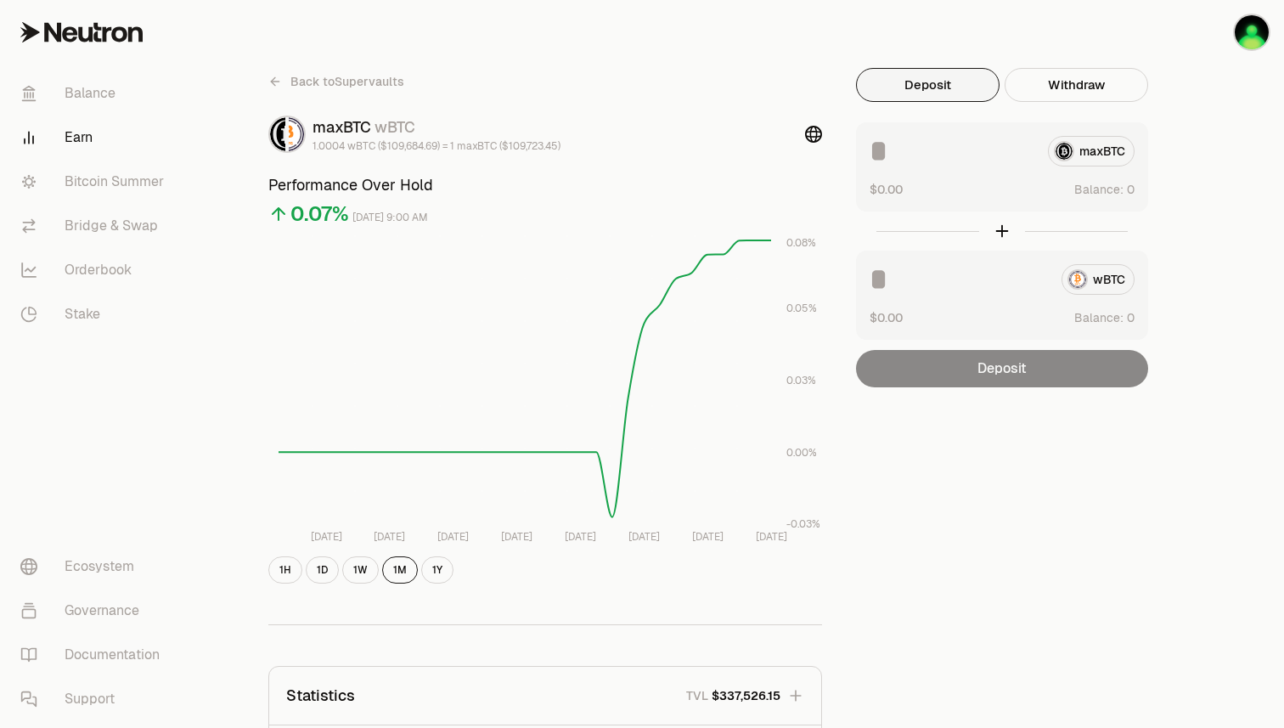
click at [1035, 154] on div "maxBTC" at bounding box center [1001, 151] width 265 height 31
click at [989, 157] on input at bounding box center [951, 151] width 165 height 31
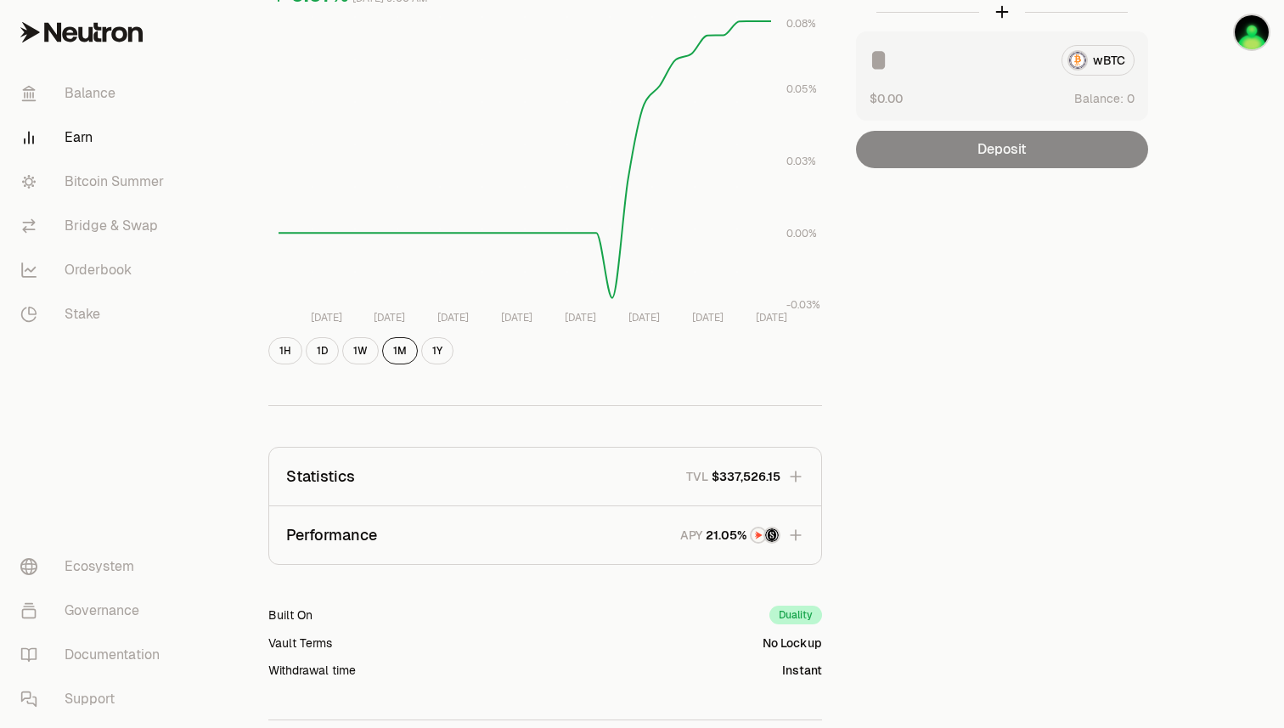
scroll to position [388, 0]
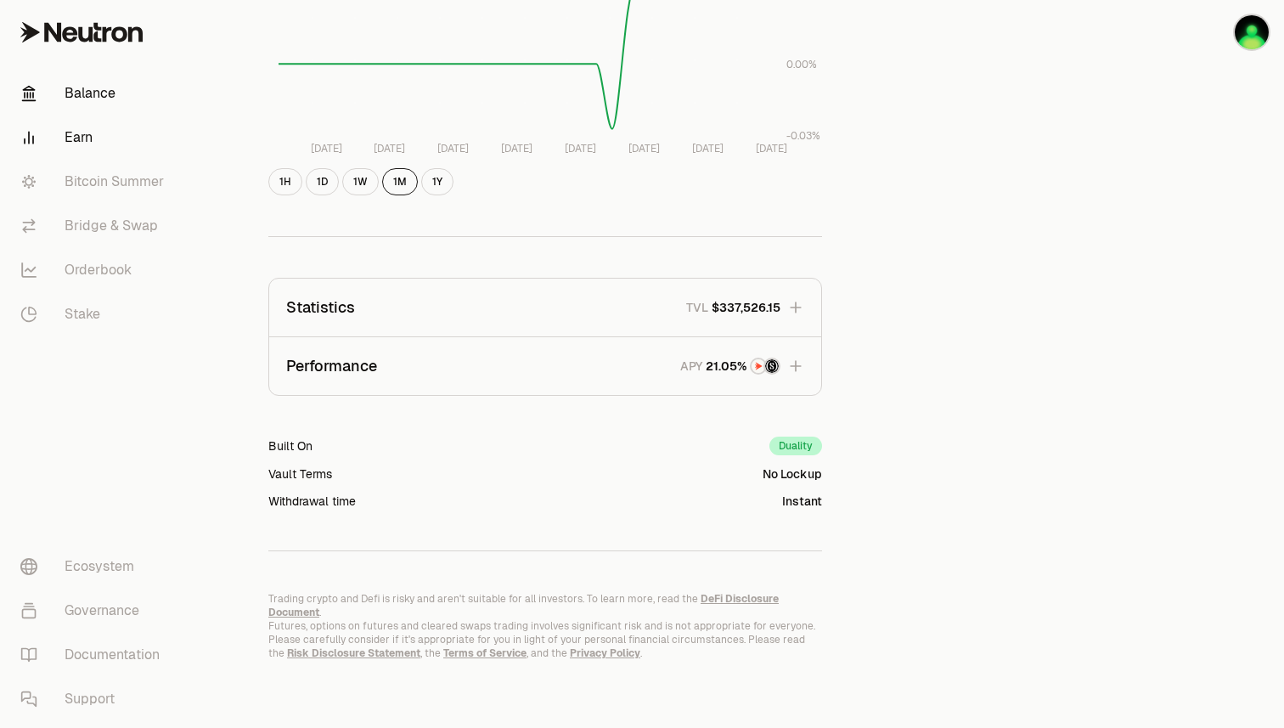
click at [115, 102] on link "Balance" at bounding box center [95, 93] width 177 height 44
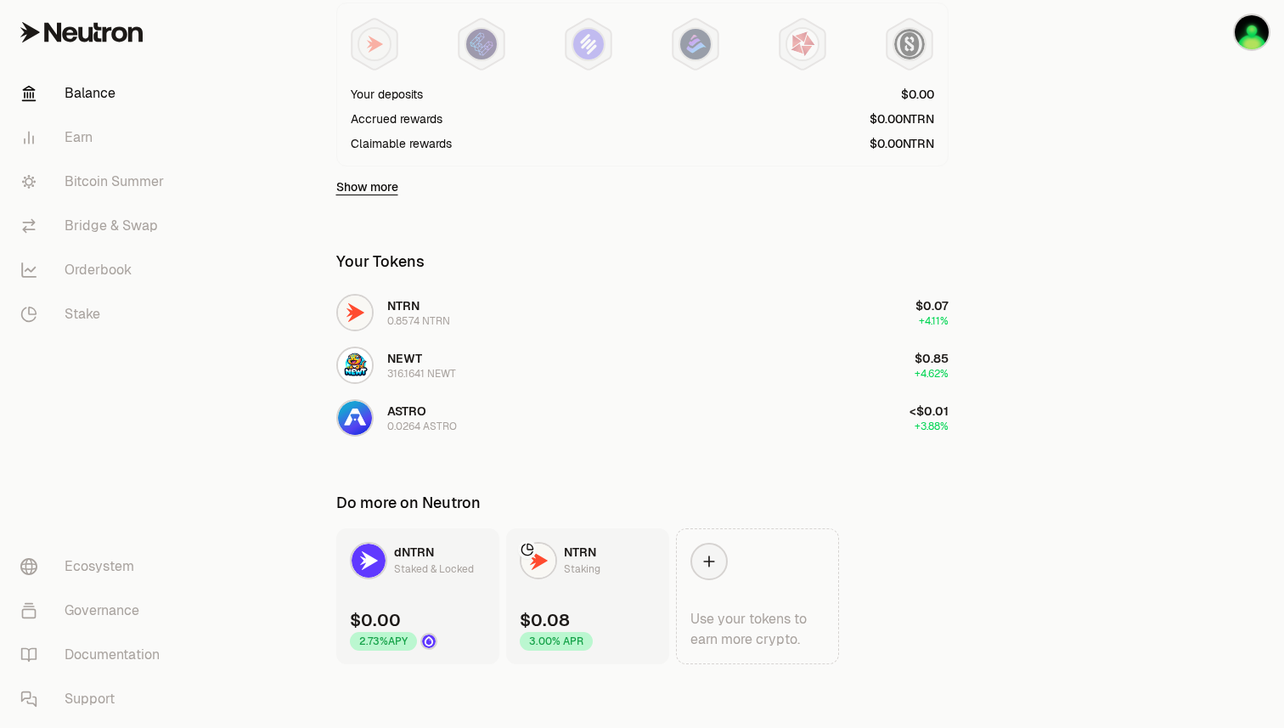
scroll to position [479, 0]
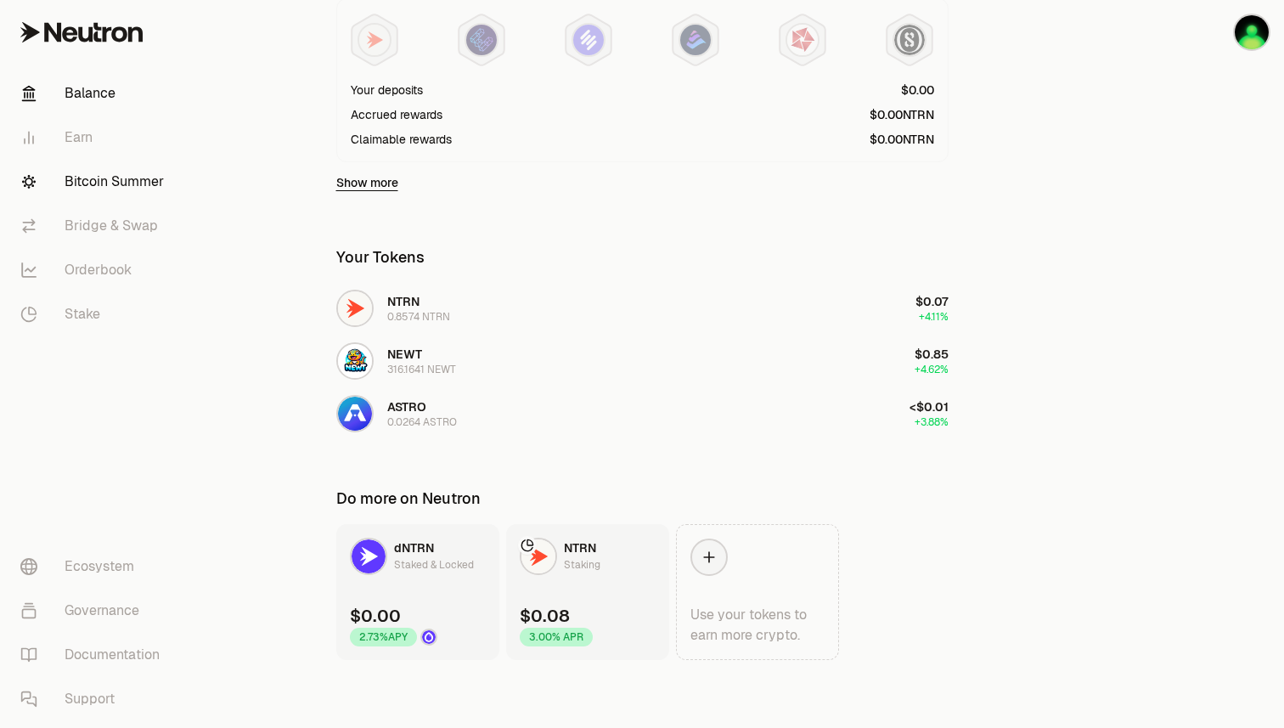
click at [148, 187] on link "Bitcoin Summer" at bounding box center [95, 182] width 177 height 44
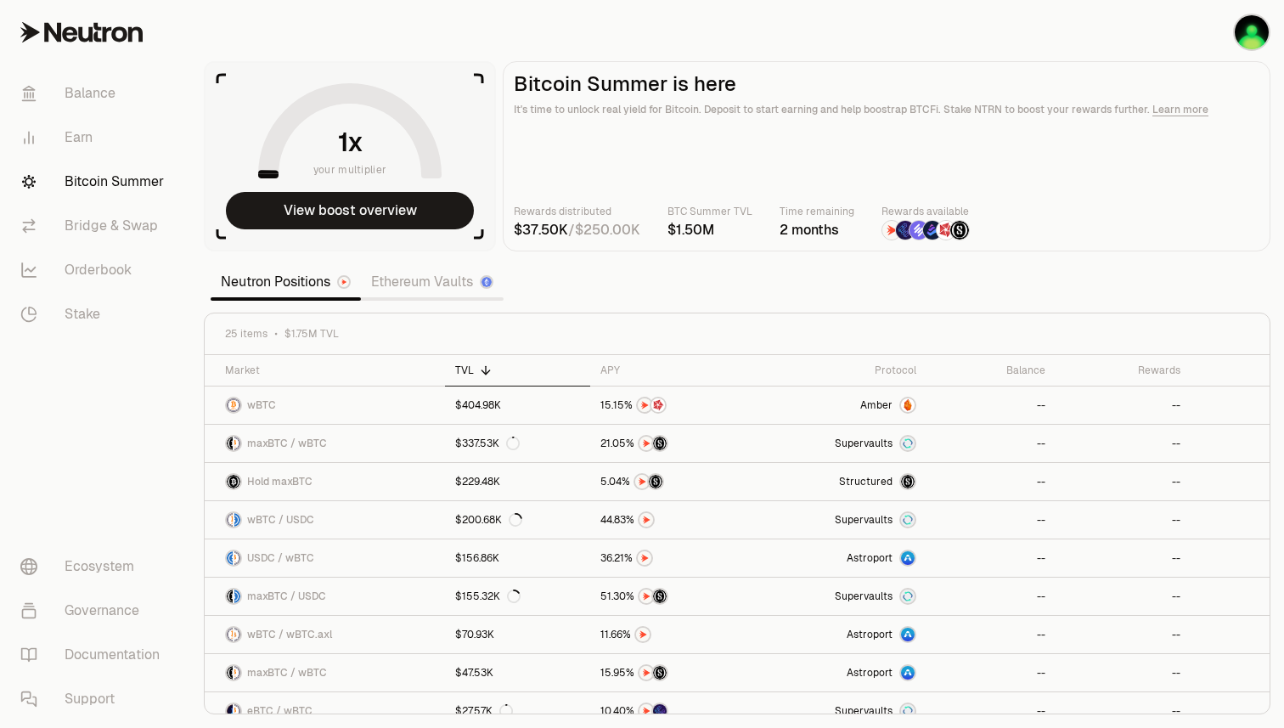
click at [456, 289] on link "Ethereum Vaults" at bounding box center [432, 282] width 143 height 34
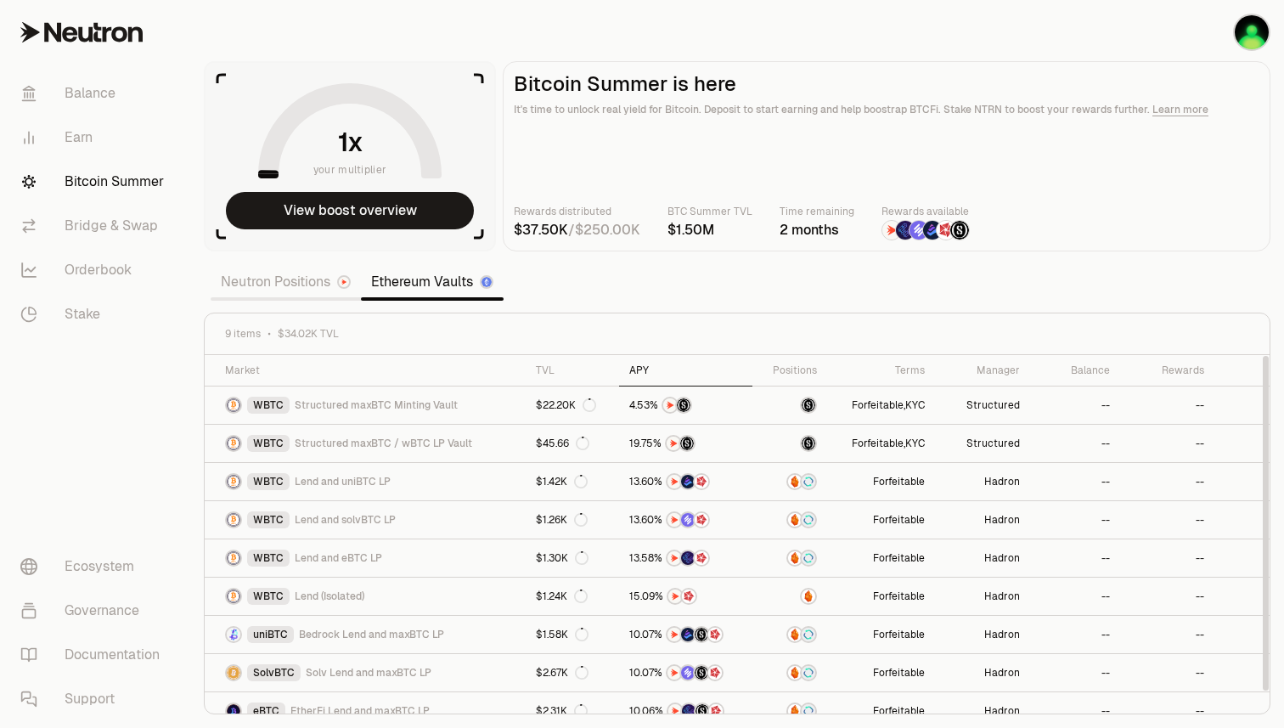
click at [638, 373] on div "APY" at bounding box center [685, 370] width 113 height 14
